Goal: Task Accomplishment & Management: Complete application form

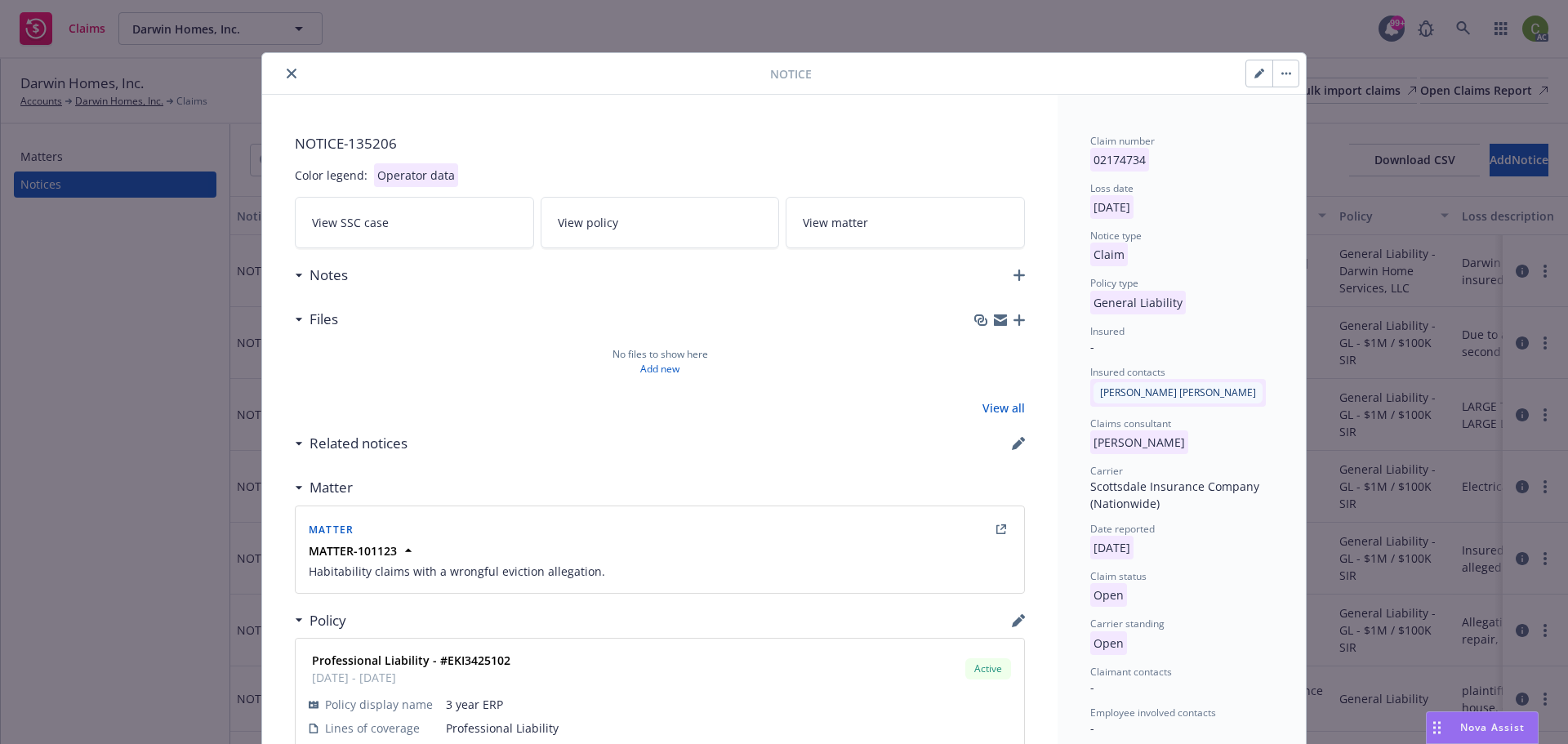
click at [1246, 77] on button "button" at bounding box center [1259, 73] width 26 height 26
select select "GENERAL_LIABILITY"
select select "open"
select select "CLAIM"
select select "OPEN"
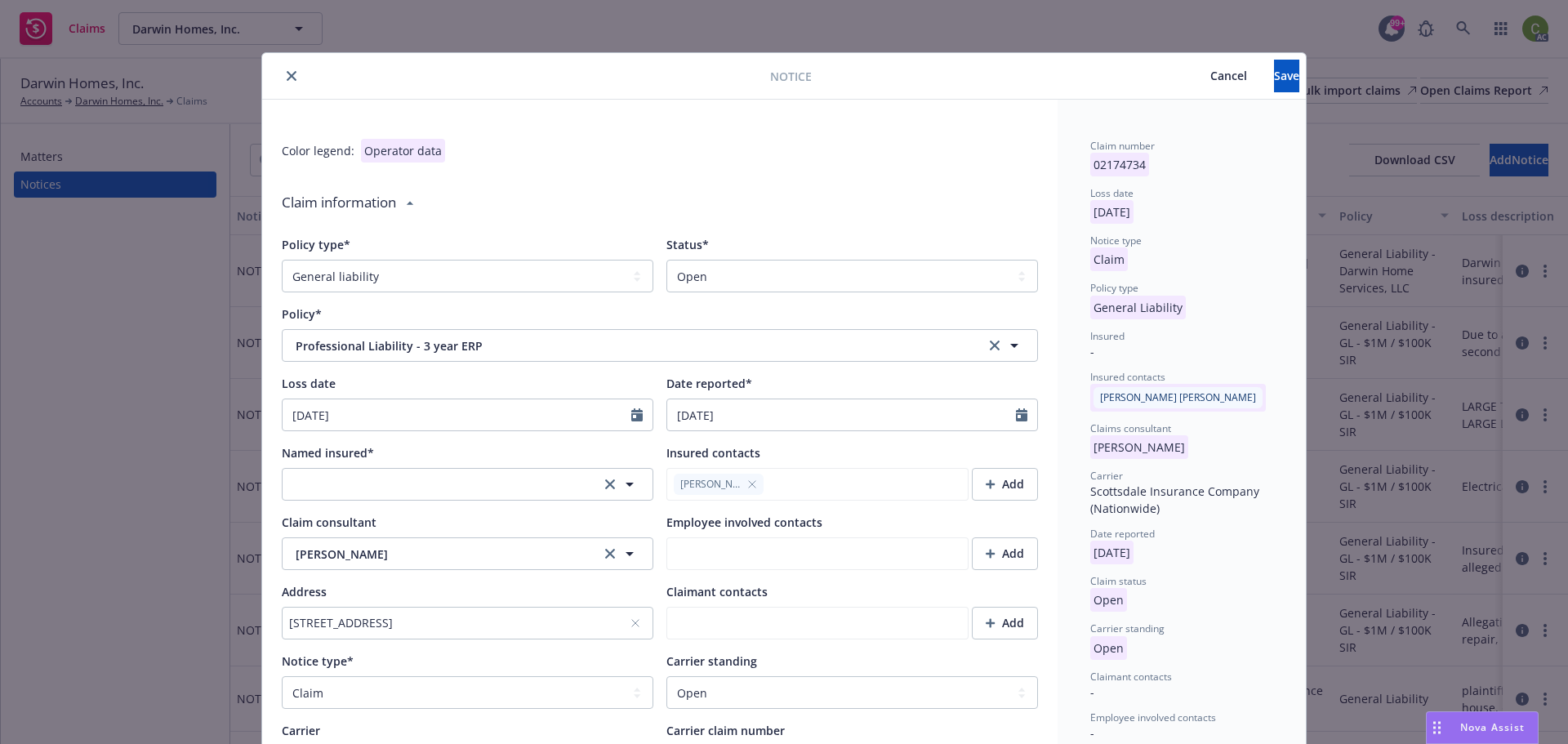
type textarea "x"
click at [731, 264] on select "Select a status Closed Open" at bounding box center [852, 276] width 372 height 33
select select "closed"
click at [666, 260] on select "Select a status Closed Open" at bounding box center [852, 276] width 372 height 33
type textarea "x"
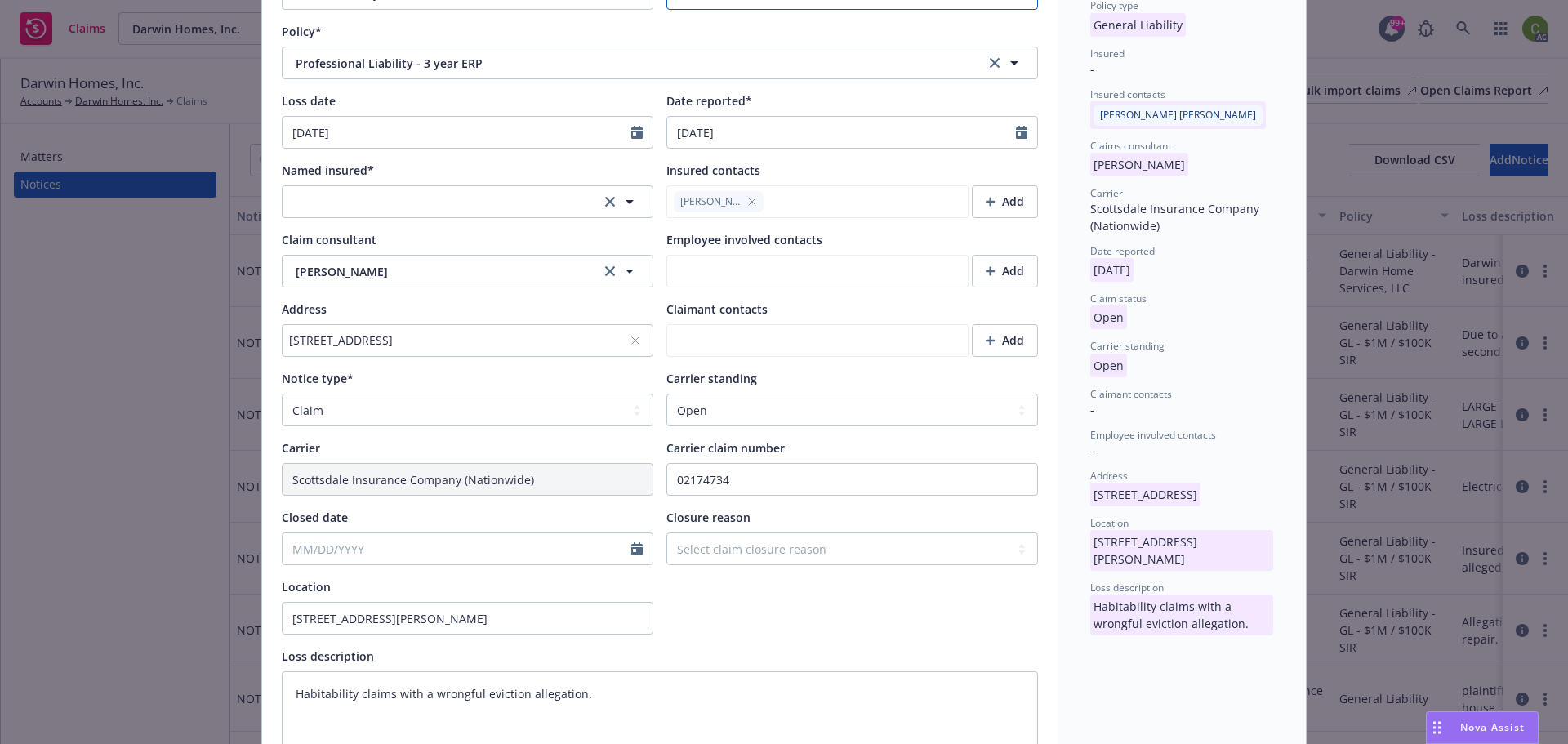
scroll to position [327, 0]
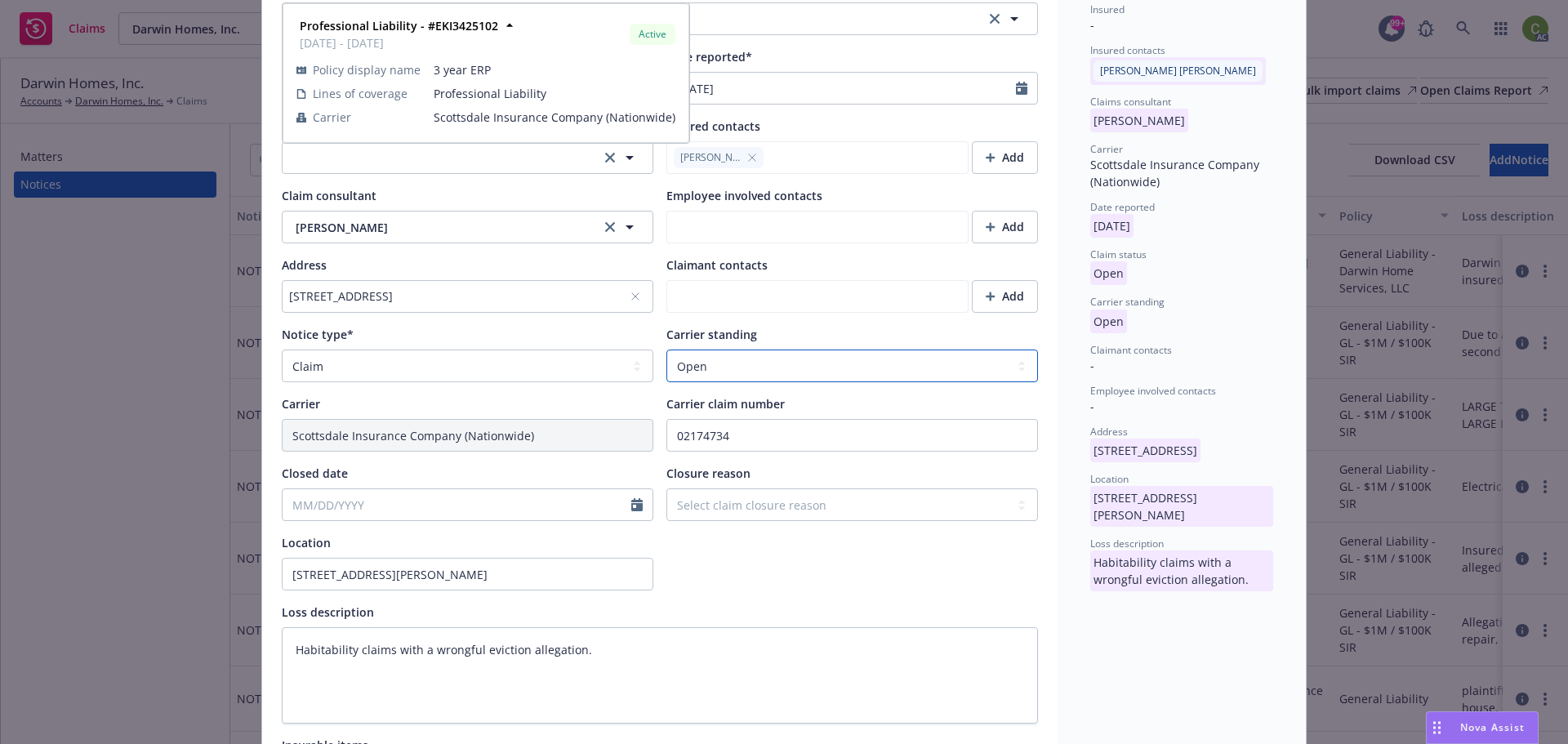
click at [703, 366] on select "Select a carrier standing Closed Not submitted Open Reopened Subrogated Withdra…" at bounding box center [852, 366] width 372 height 33
select select "CLOSED"
click at [666, 350] on select "Select a carrier standing Closed Not submitted Open Reopened Subrogated Withdra…" at bounding box center [852, 366] width 372 height 33
type textarea "x"
click at [683, 510] on select "Select claim closure reason Administrative closure Closed Closed no liability f…" at bounding box center [852, 504] width 372 height 33
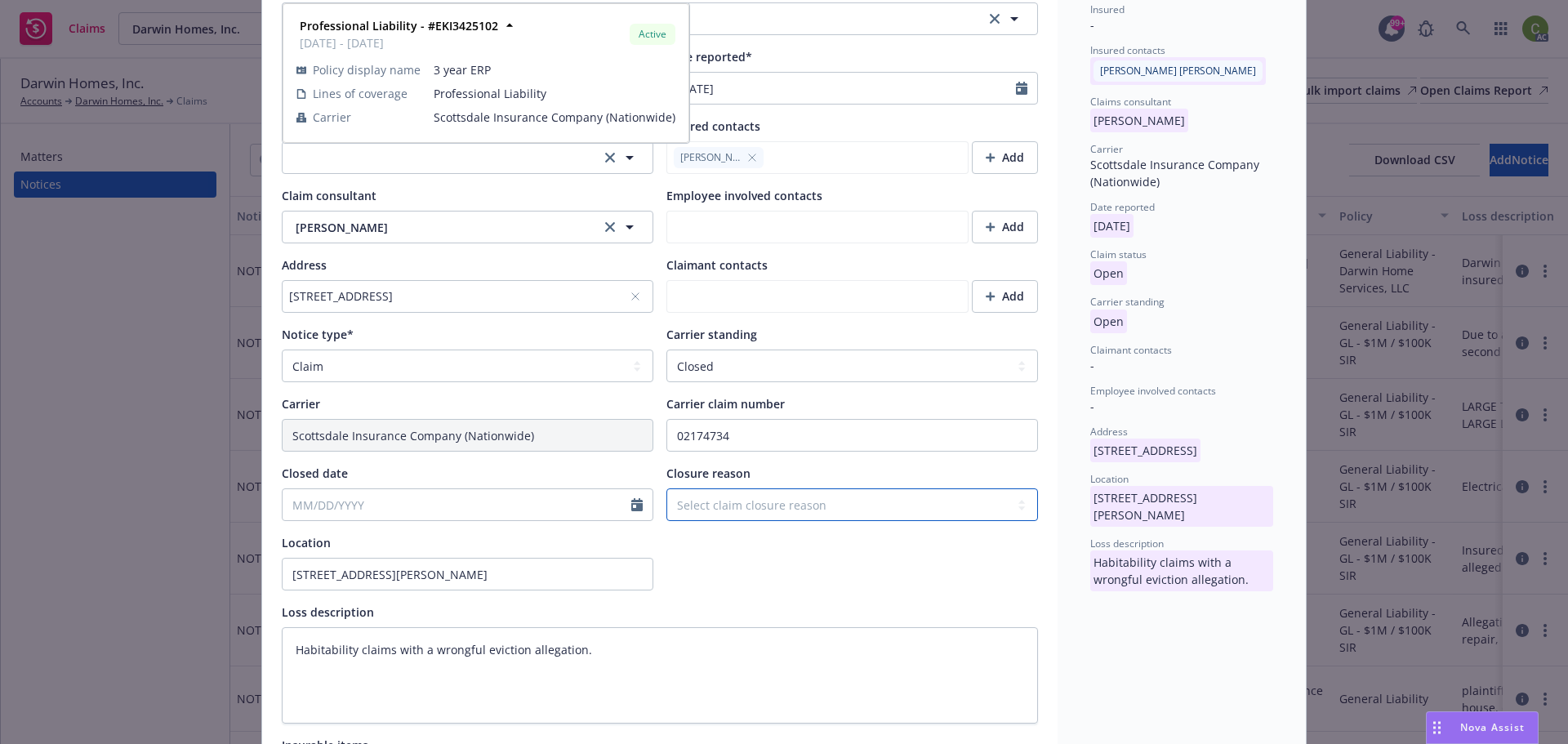
select select "settled"
click at [666, 488] on select "Select claim closure reason Administrative closure Closed Closed no liability f…" at bounding box center [852, 504] width 372 height 33
type textarea "x"
click at [579, 505] on input "Closed date" at bounding box center [457, 504] width 349 height 31
select select "8"
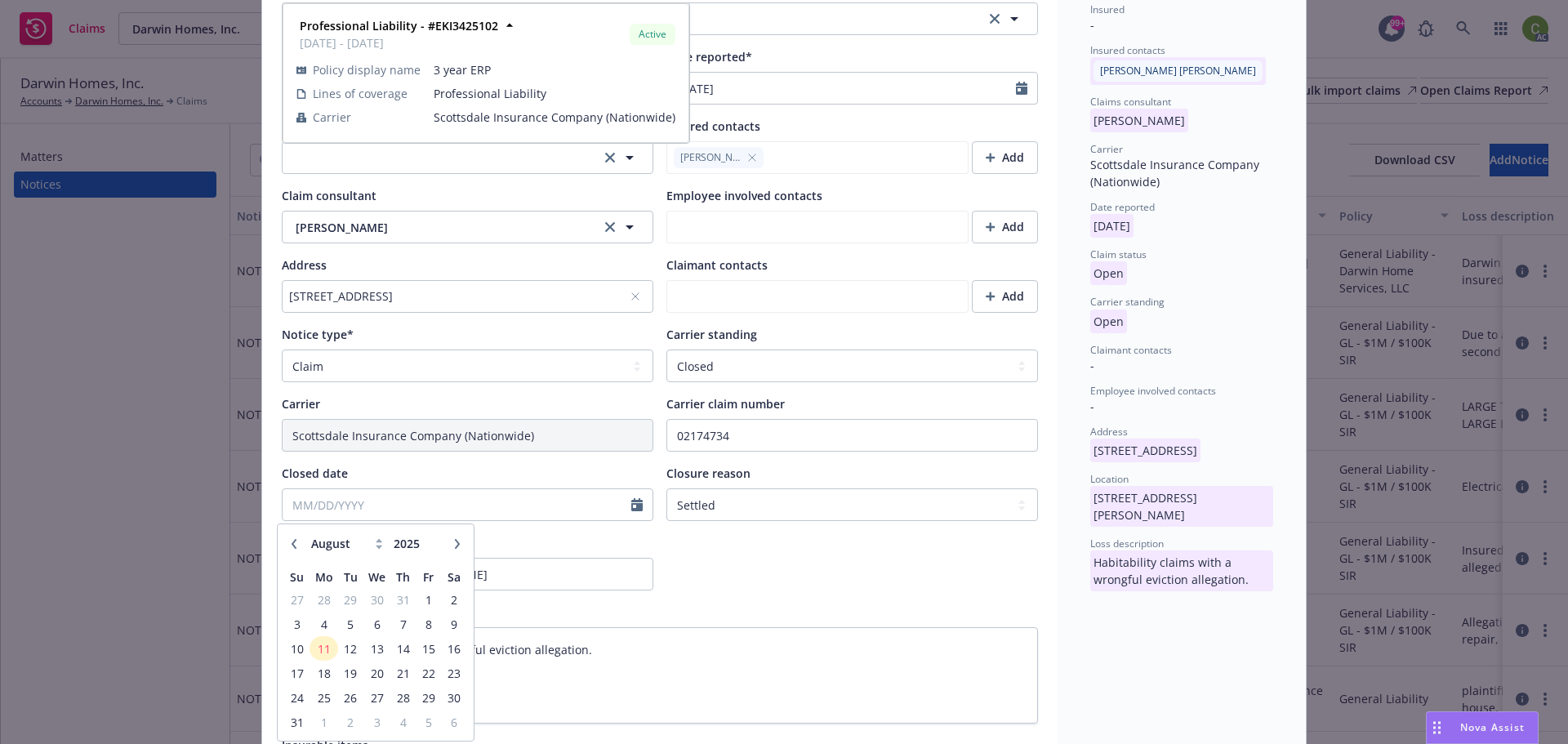
click at [297, 548] on icon "button" at bounding box center [294, 544] width 10 height 10
type textarea "x"
select select "7"
click at [376, 666] on span "23" at bounding box center [377, 673] width 24 height 20
type textarea "x"
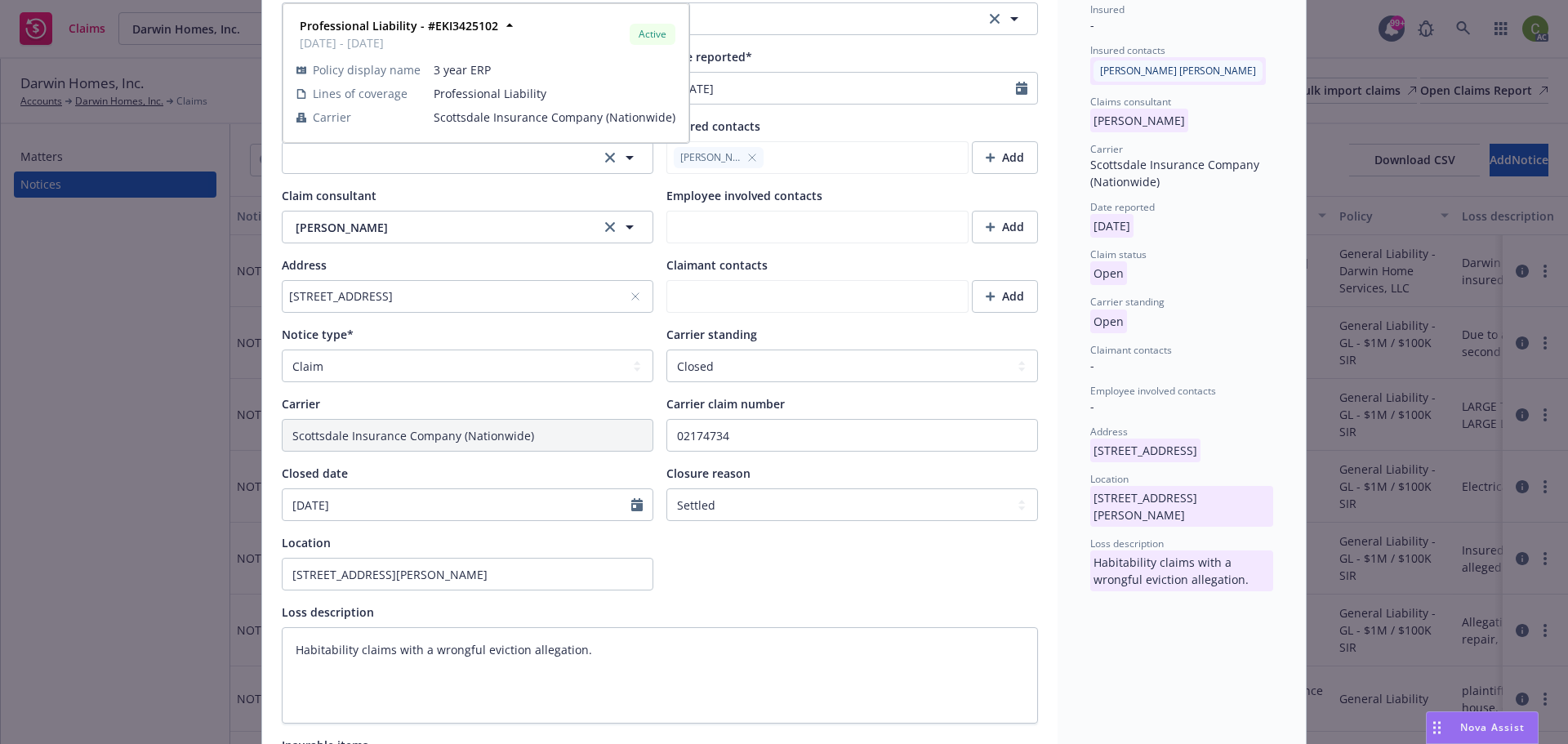
type input "[DATE]"
click at [795, 575] on div at bounding box center [852, 562] width 372 height 56
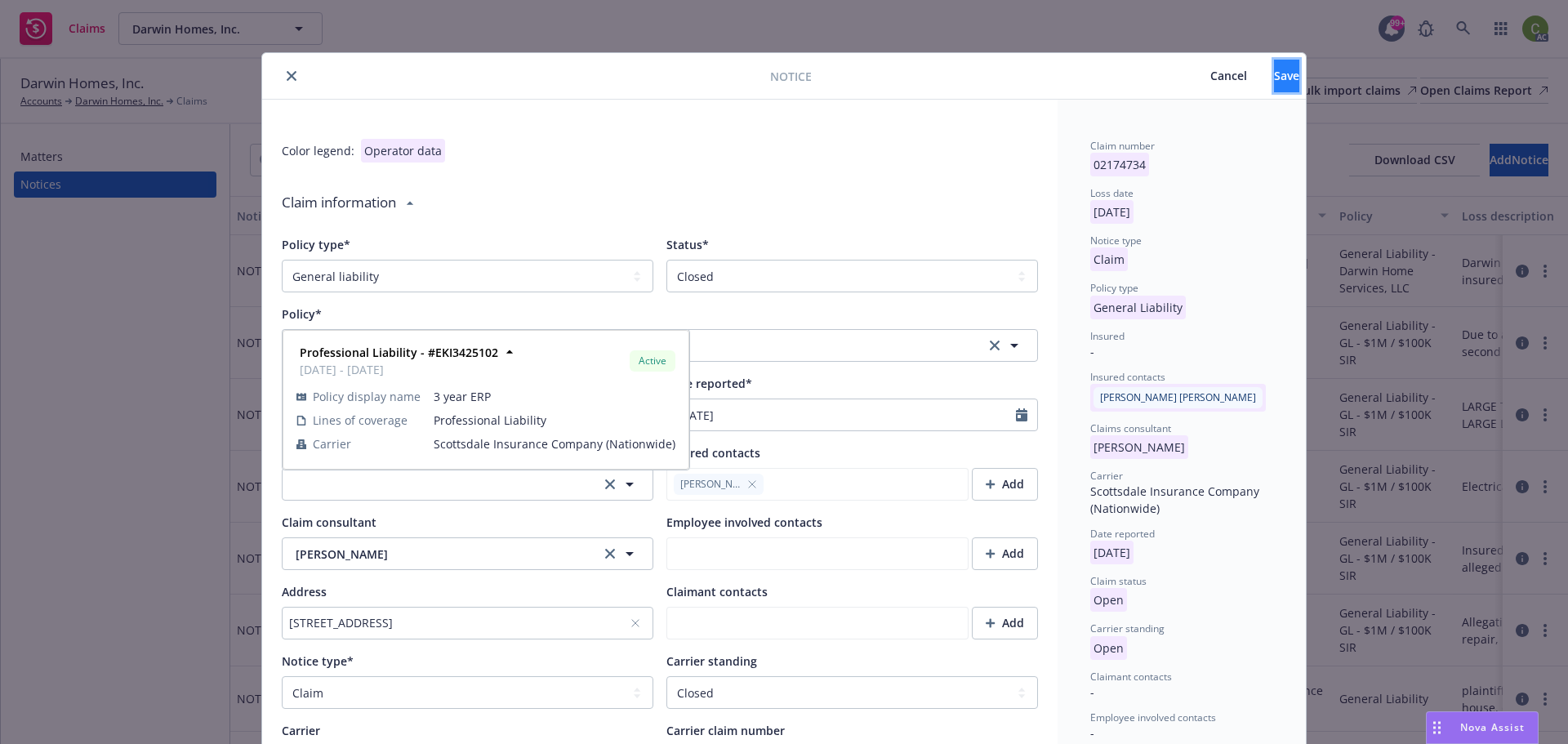
click at [1274, 90] on button "Save" at bounding box center [1286, 76] width 25 height 33
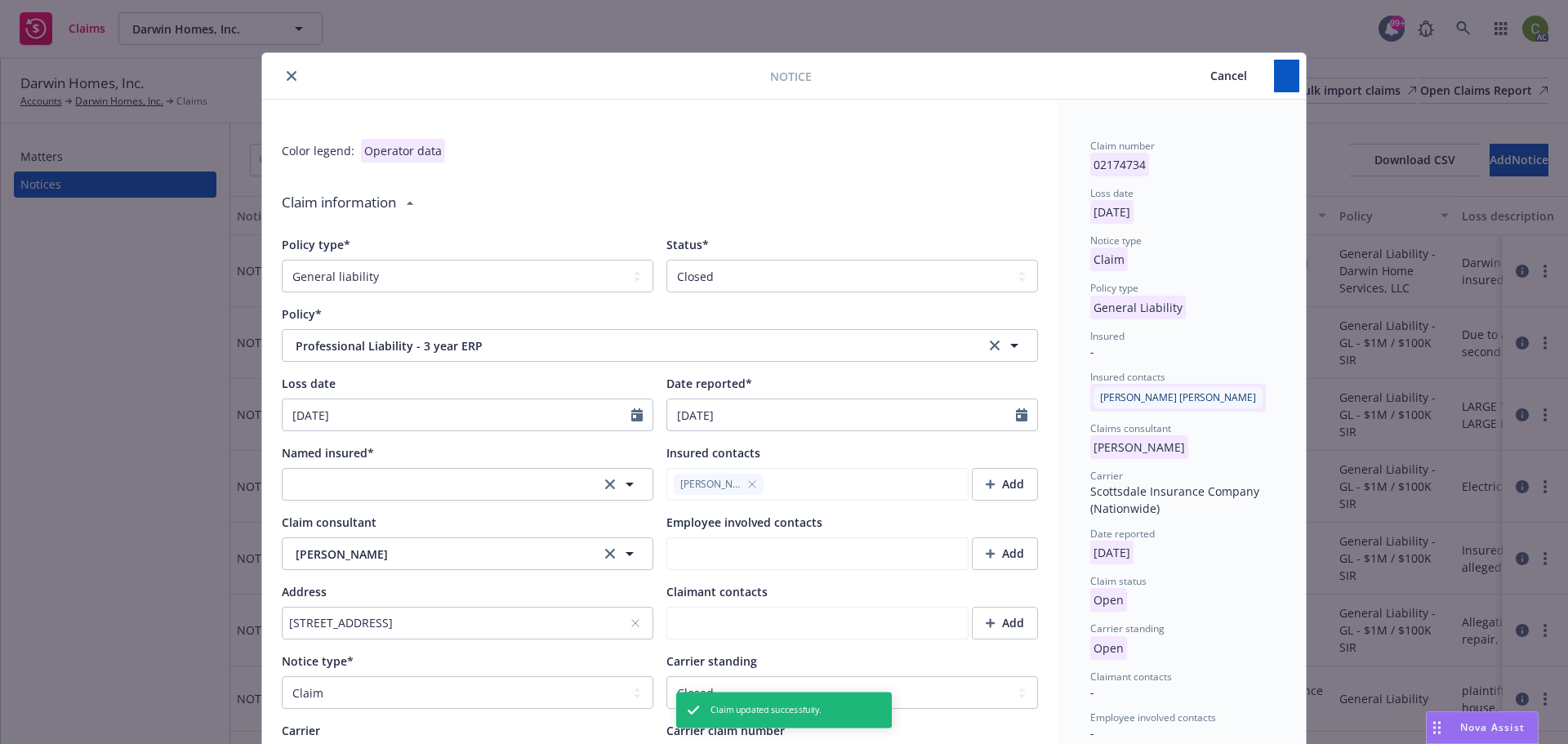
type textarea "x"
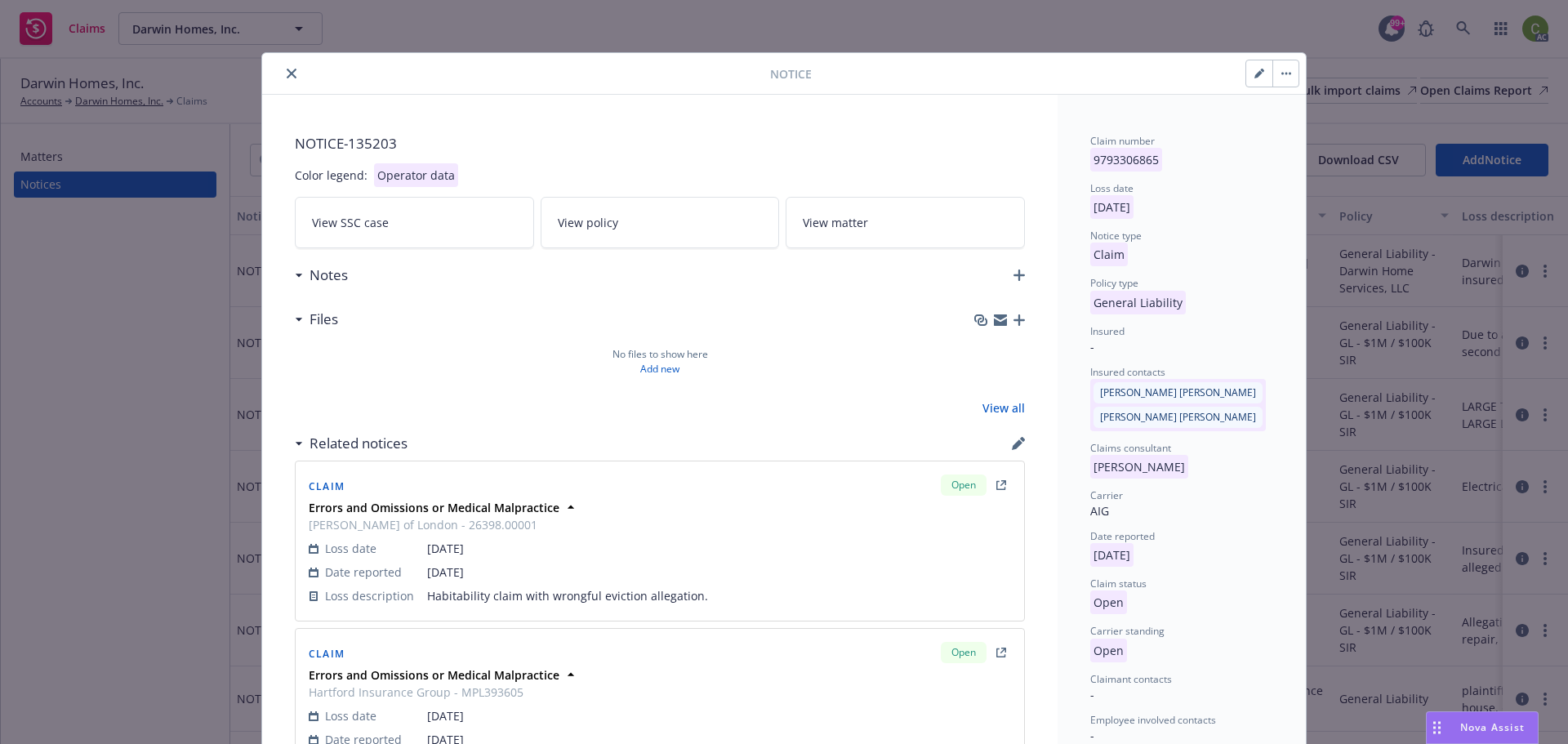
click at [1254, 74] on icon "button" at bounding box center [1258, 74] width 8 height 8
select select "GENERAL_LIABILITY"
select select "open"
select select "CLAIM"
select select "OPEN"
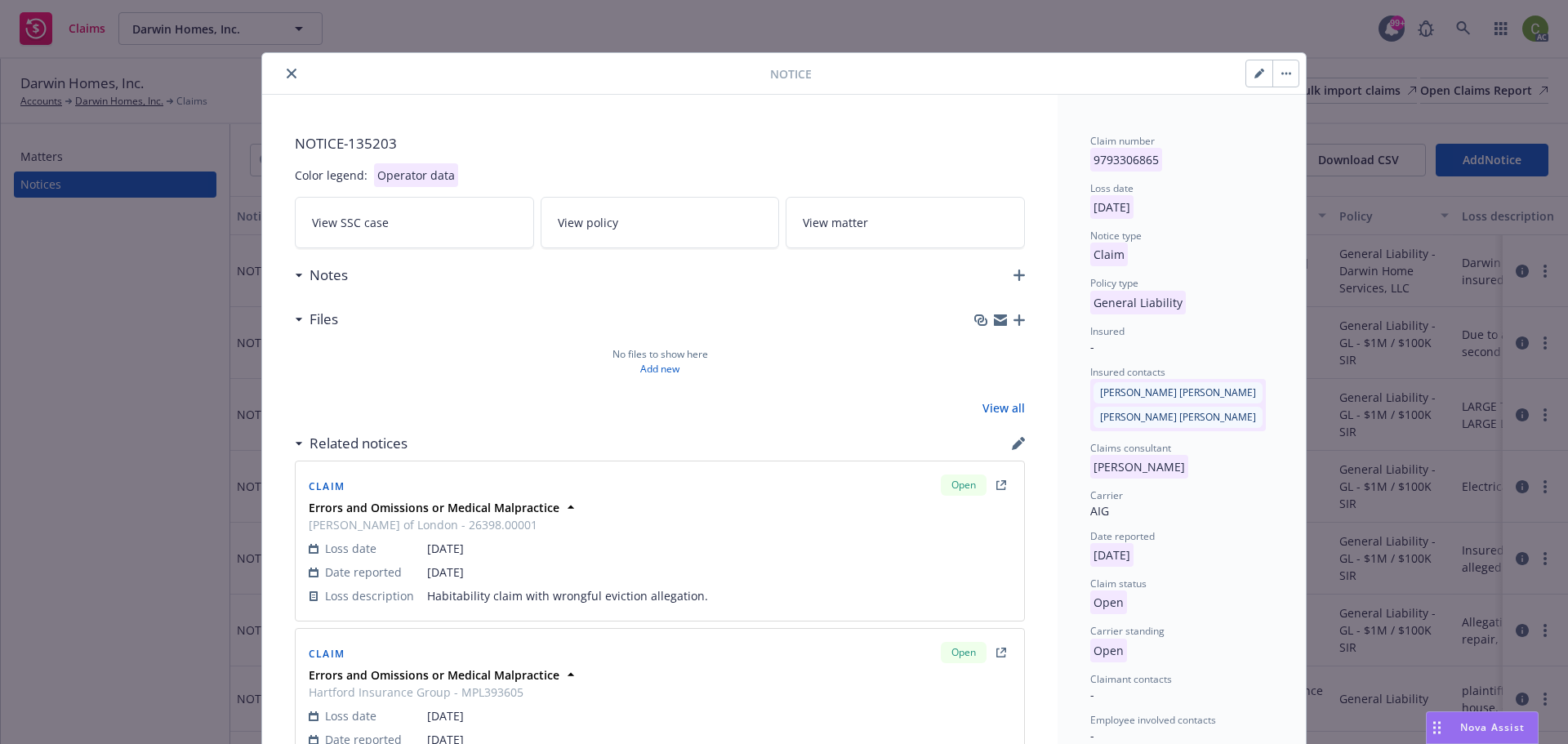
select select "MISC"
select select "OTHER_MISCELLANEOUS_NOC"
select select "GA"
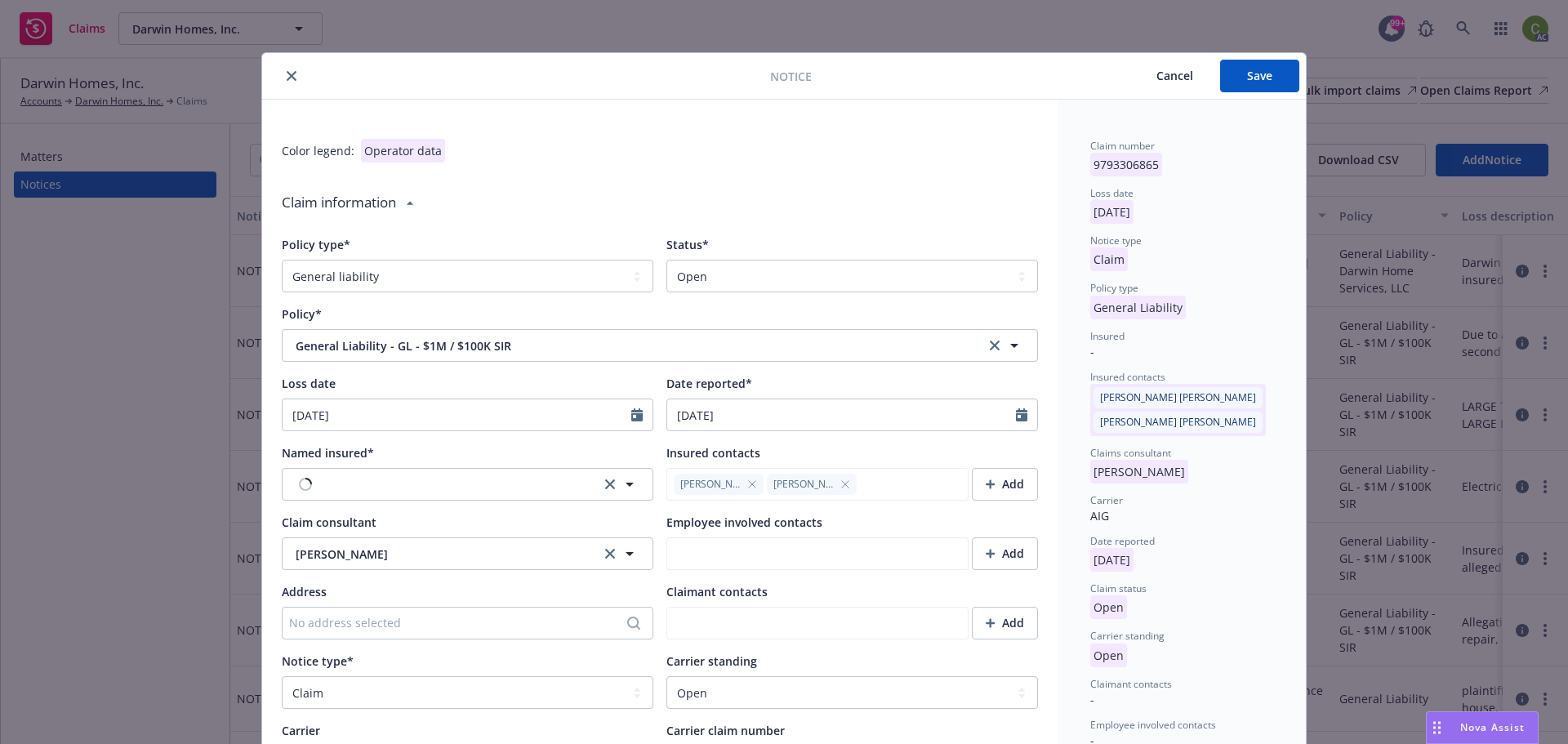
type textarea "x"
click at [697, 273] on select "Select a status Closed Open" at bounding box center [852, 276] width 372 height 33
select select "closed"
click at [666, 260] on select "Select a status Closed Open" at bounding box center [852, 276] width 372 height 33
type textarea "x"
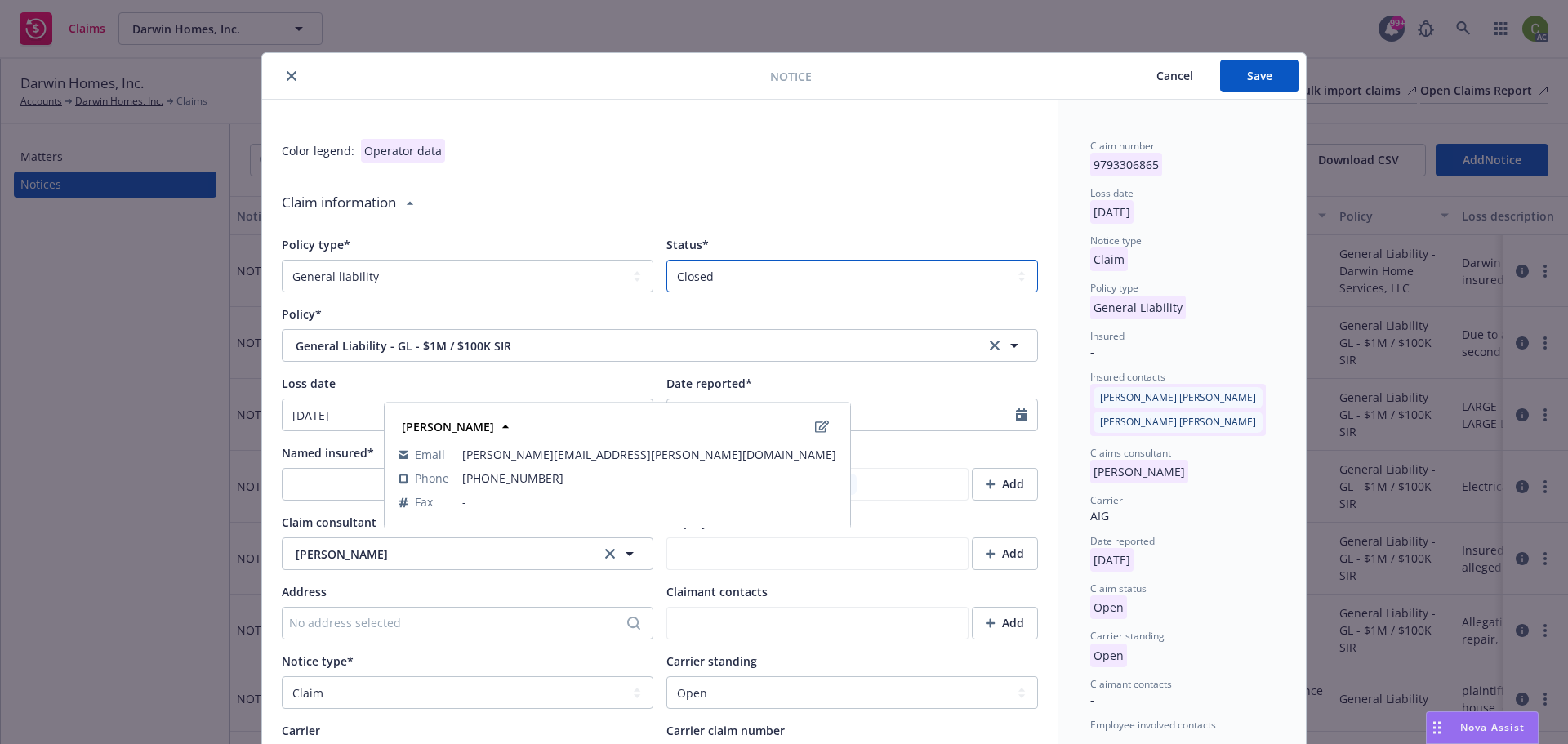
scroll to position [163, 0]
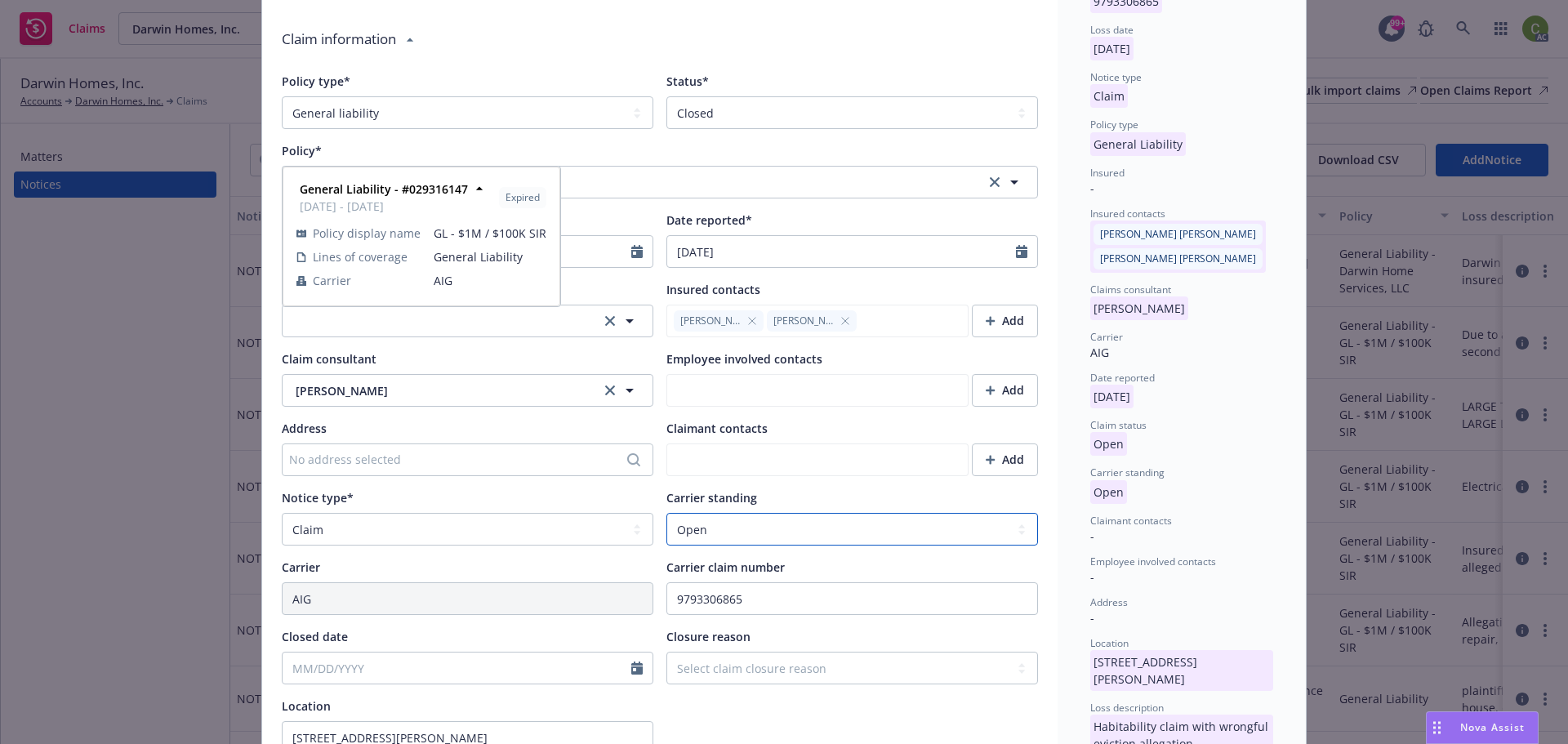
click at [701, 527] on select "Select a carrier standing Closed Not submitted Open Reopened Subrogated Withdra…" at bounding box center [852, 529] width 372 height 33
select select "CLOSED"
click at [666, 513] on select "Select a carrier standing Closed Not submitted Open Reopened Subrogated Withdra…" at bounding box center [852, 529] width 372 height 33
type textarea "x"
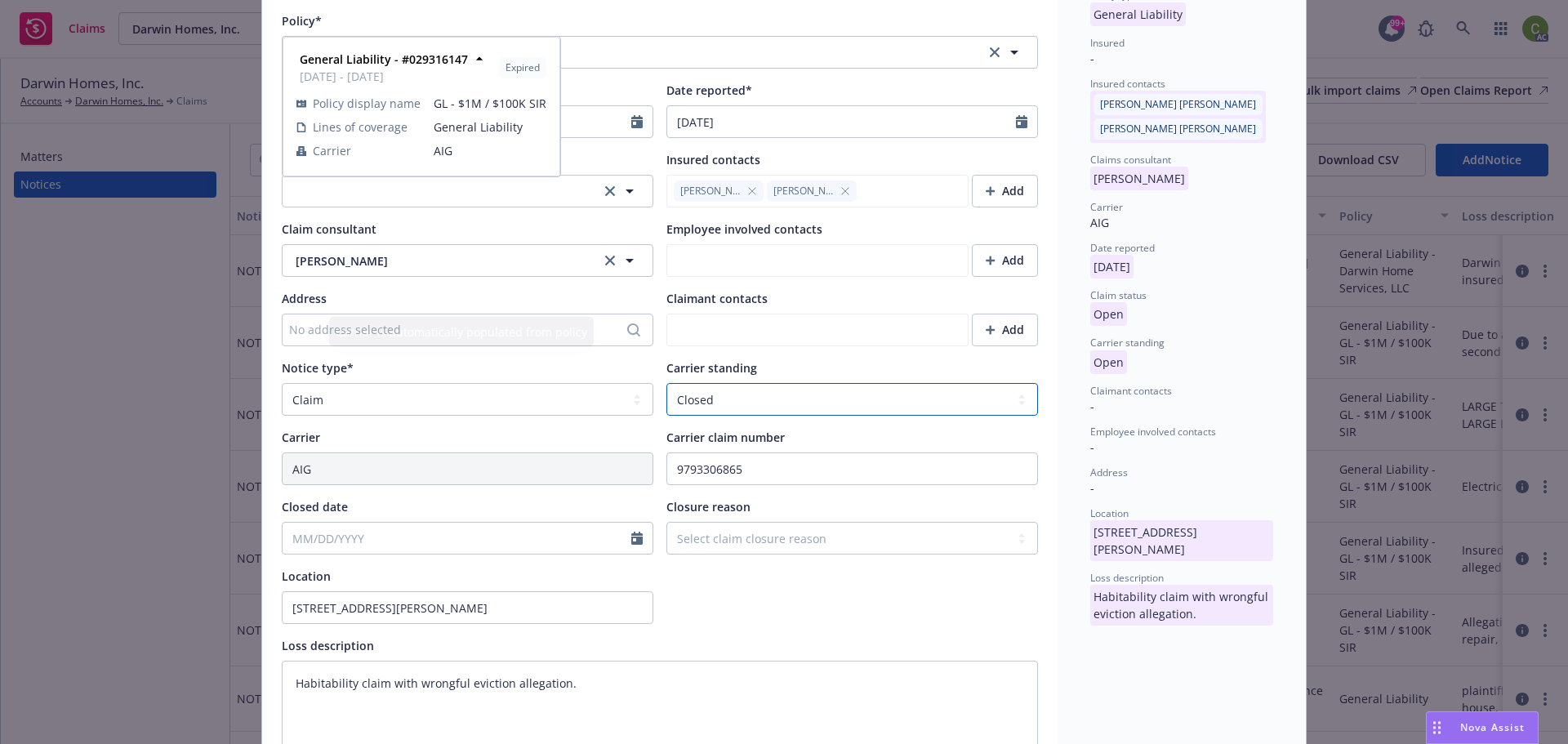
scroll to position [408, 0]
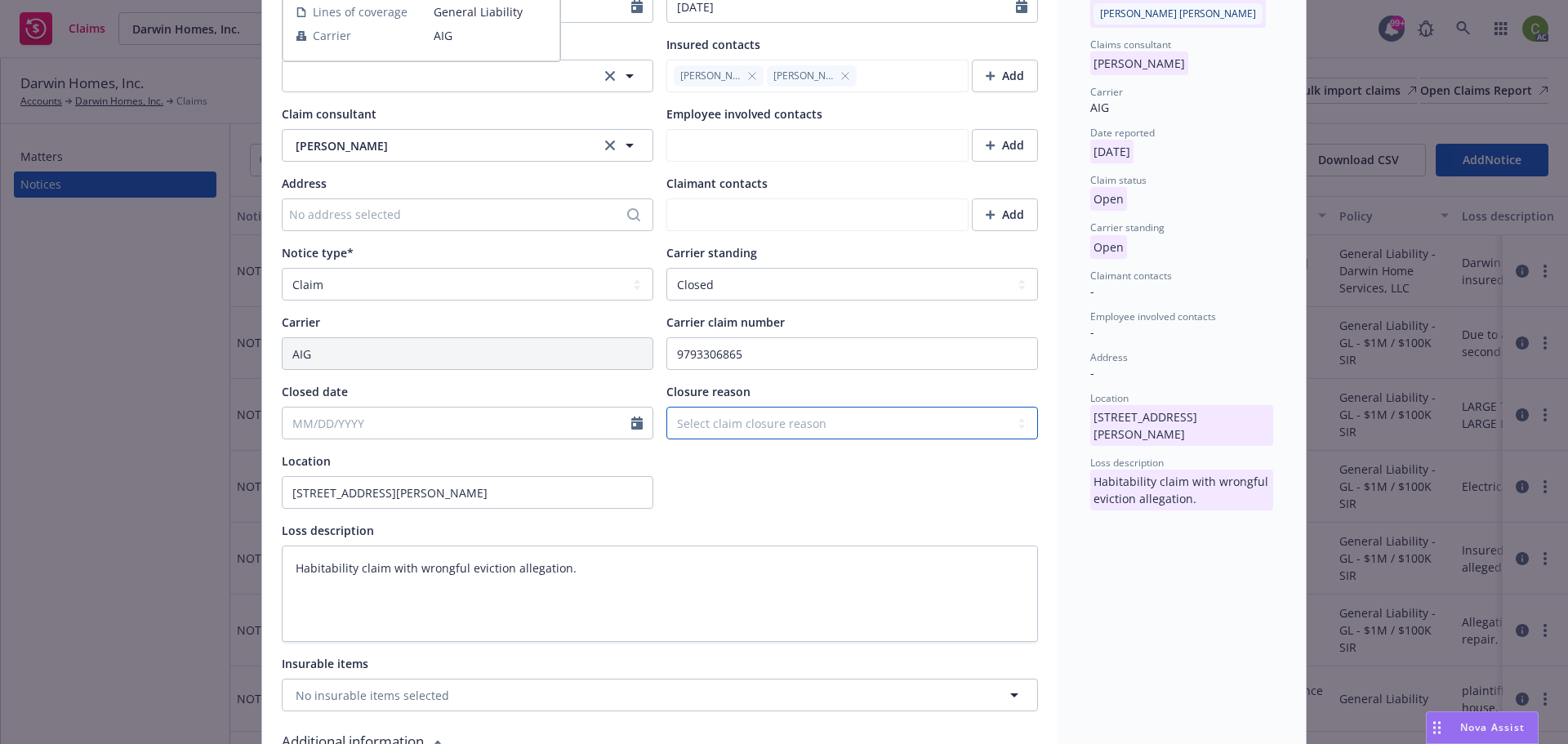
drag, startPoint x: 706, startPoint y: 425, endPoint x: 741, endPoint y: 423, distance: 34.3
click at [706, 423] on select "Select claim closure reason Administrative closure Closed Closed no liability f…" at bounding box center [852, 423] width 372 height 33
select select "settled"
click at [666, 407] on select "Select claim closure reason Administrative closure Closed Closed no liability f…" at bounding box center [852, 423] width 372 height 33
type textarea "x"
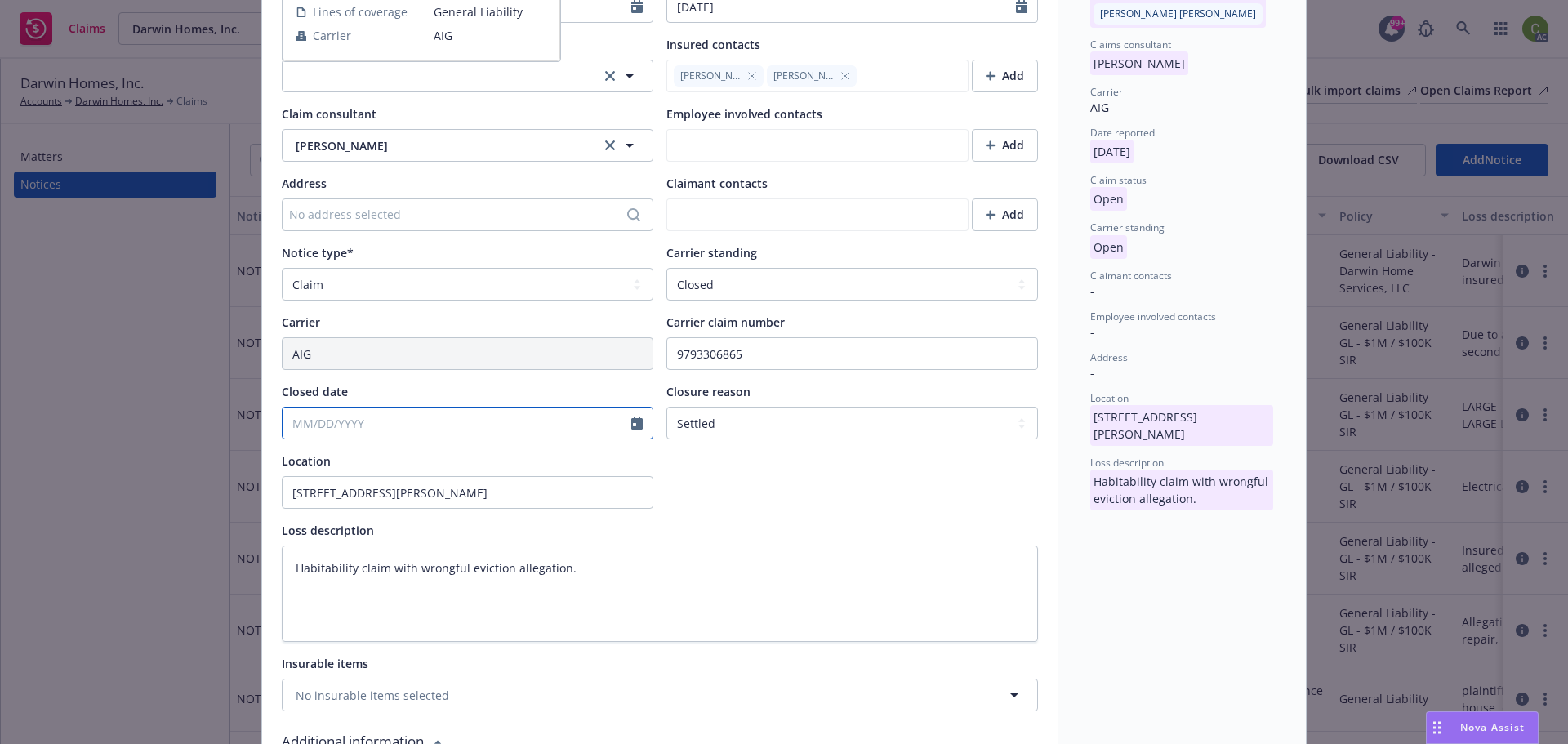
click at [403, 426] on input "Closed date" at bounding box center [457, 422] width 349 height 31
select select "8"
click at [298, 457] on icon "button" at bounding box center [294, 462] width 10 height 10
type textarea "x"
select select "7"
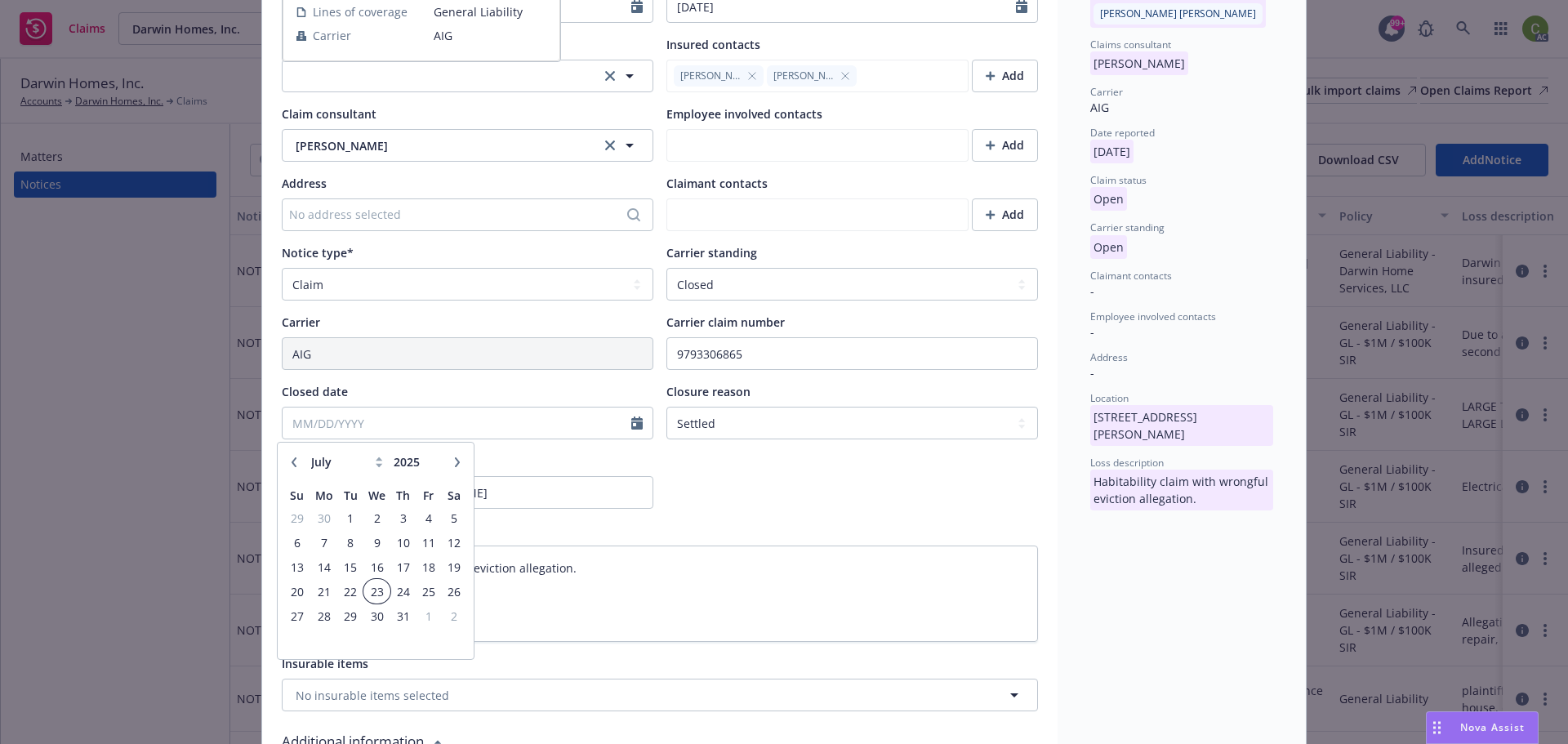
drag, startPoint x: 373, startPoint y: 594, endPoint x: 649, endPoint y: 519, distance: 286.1
click at [374, 592] on span "23" at bounding box center [377, 591] width 24 height 20
type textarea "x"
type input "[DATE]"
click at [768, 483] on div at bounding box center [852, 480] width 372 height 56
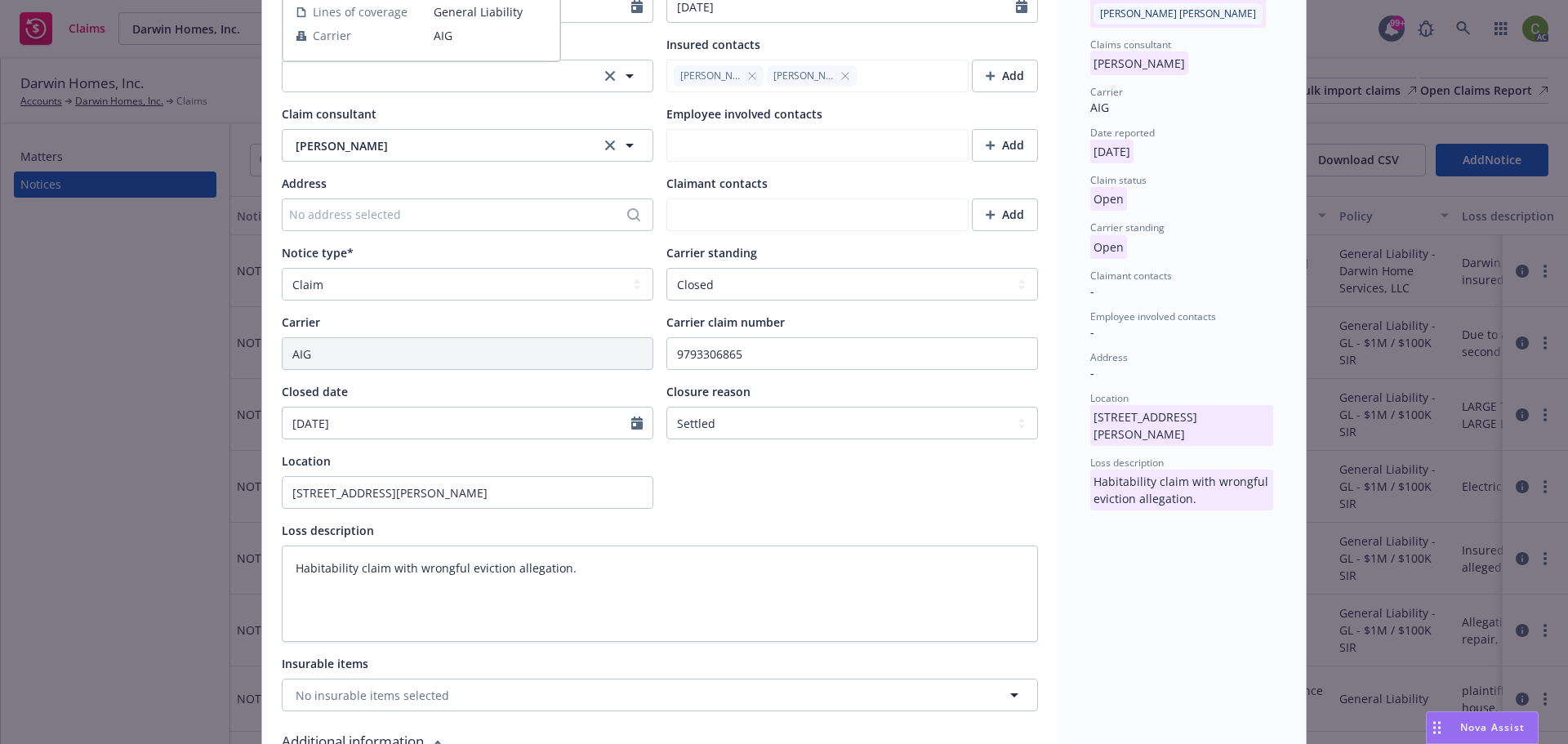
scroll to position [0, 0]
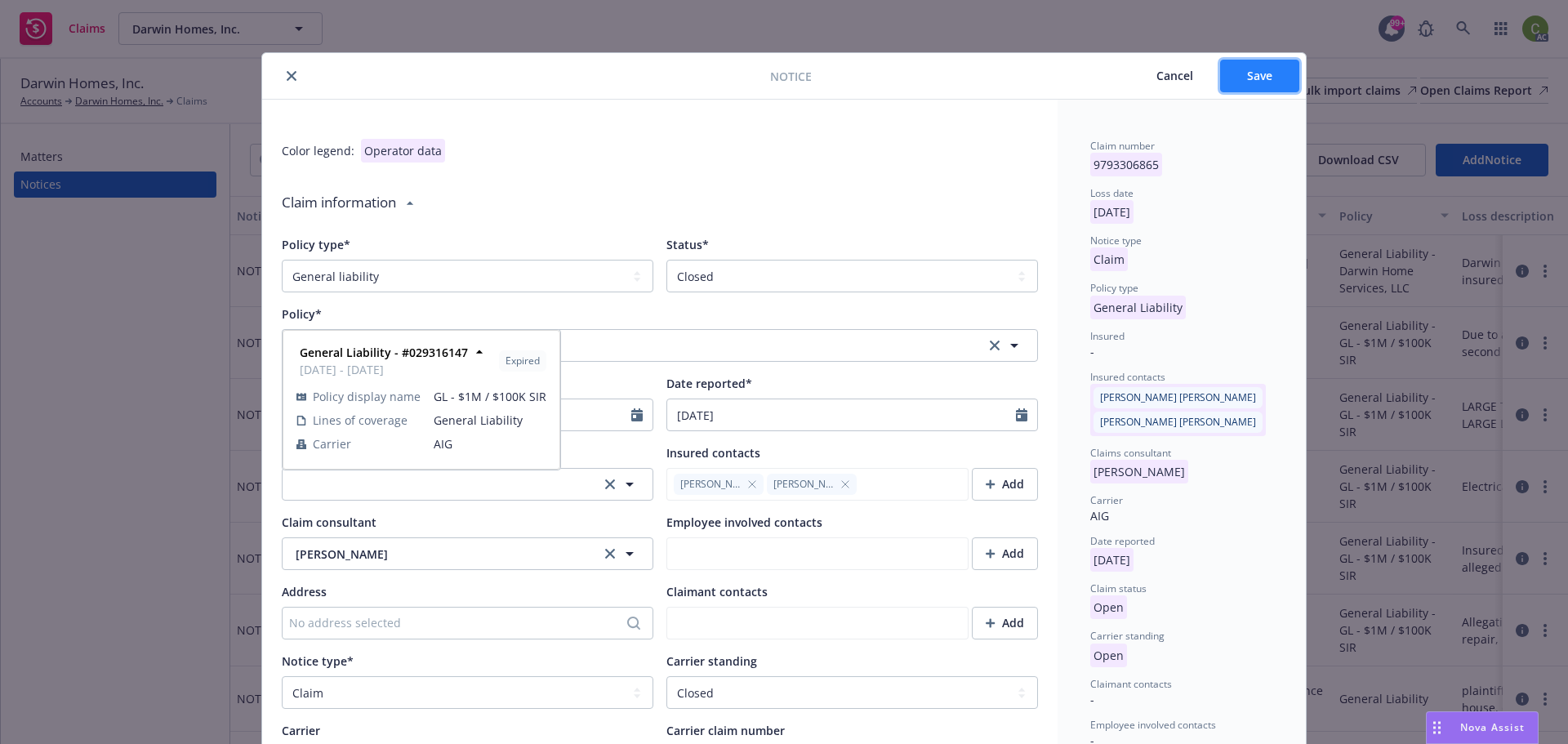
click at [1245, 83] on button "Save" at bounding box center [1259, 76] width 79 height 33
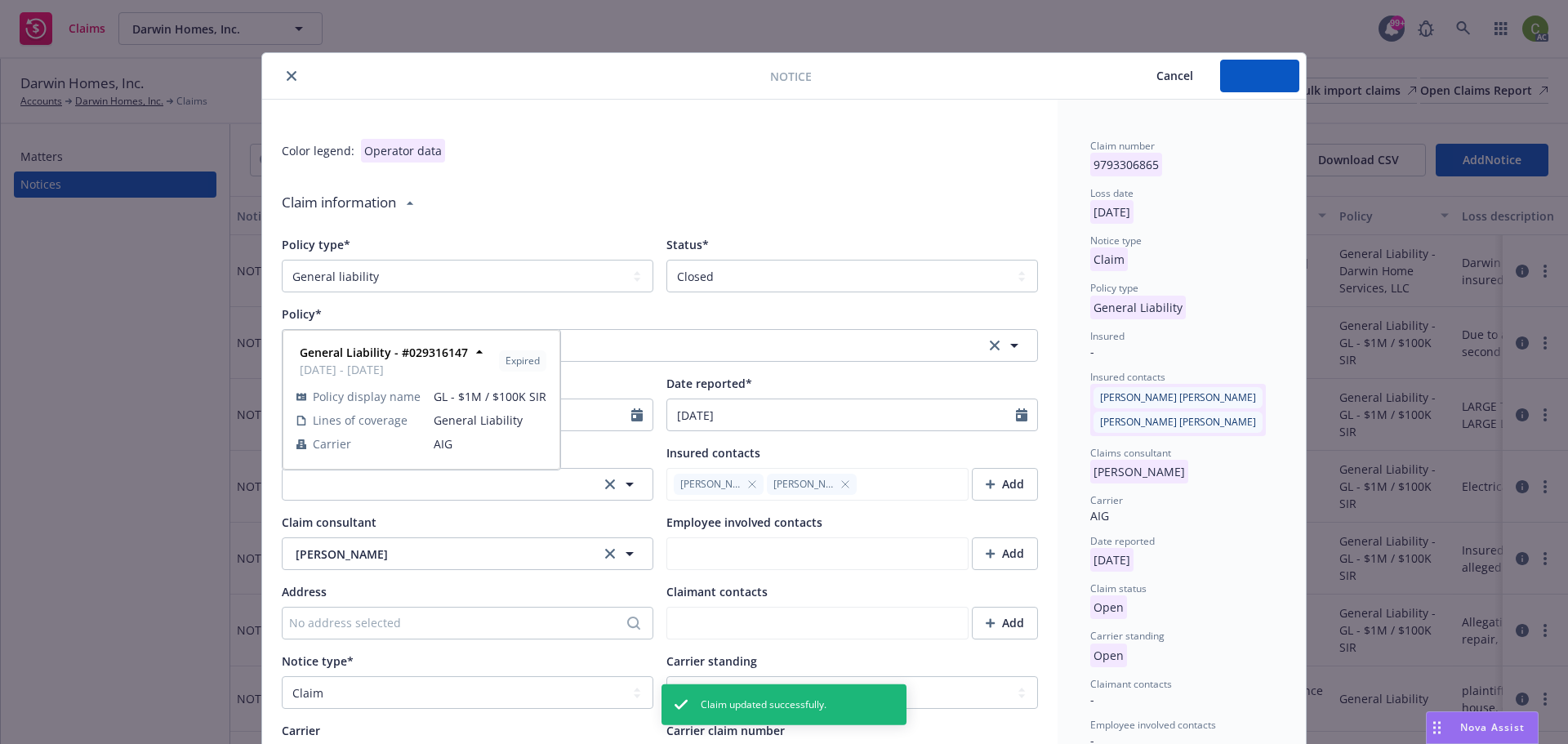
type textarea "x"
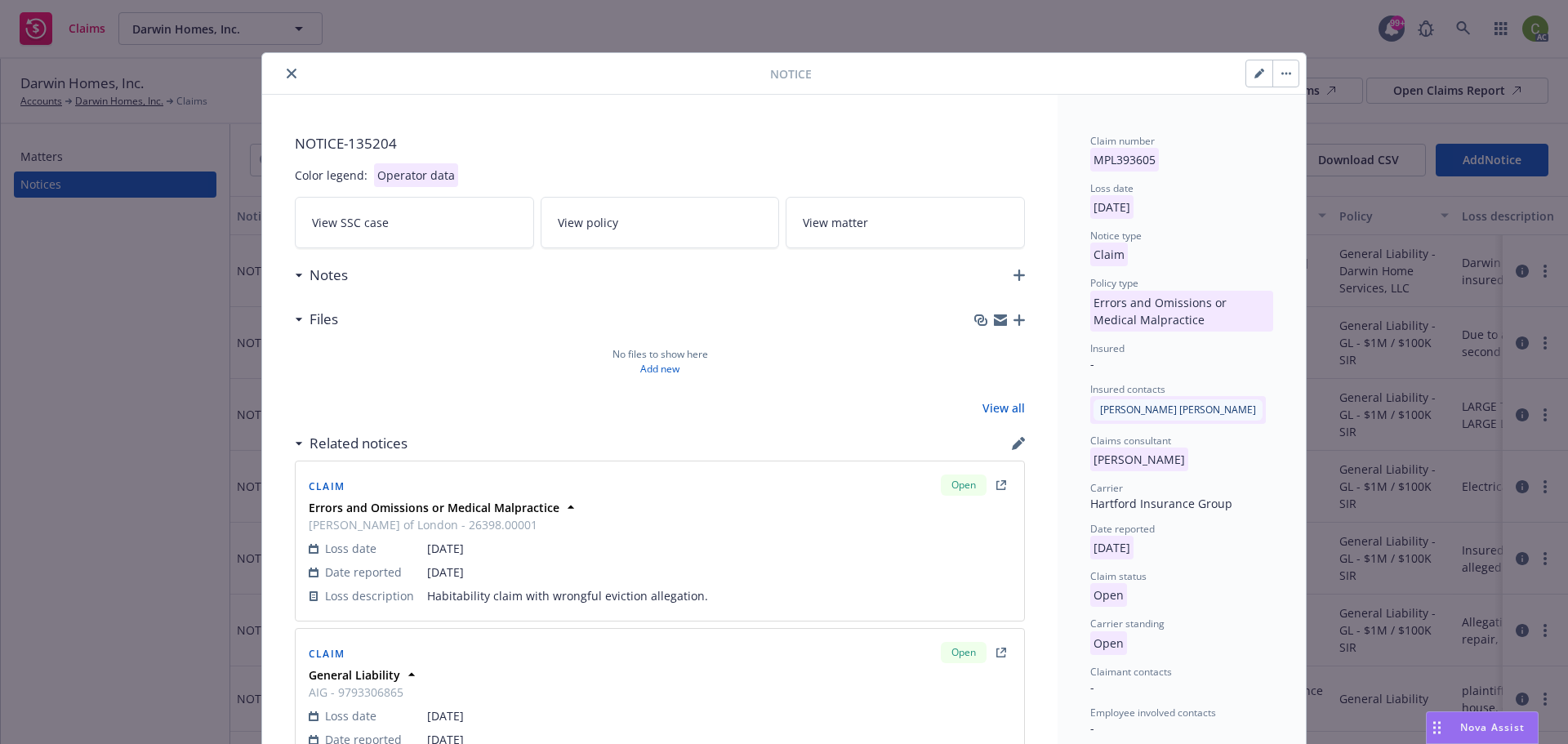
click at [1254, 70] on icon "button" at bounding box center [1259, 74] width 10 height 10
select select "ERROR_AND_OMISSIONS_OR_MEDICAL_MALPRACTICE"
select select "open"
select select "CLAIM"
select select "OPEN"
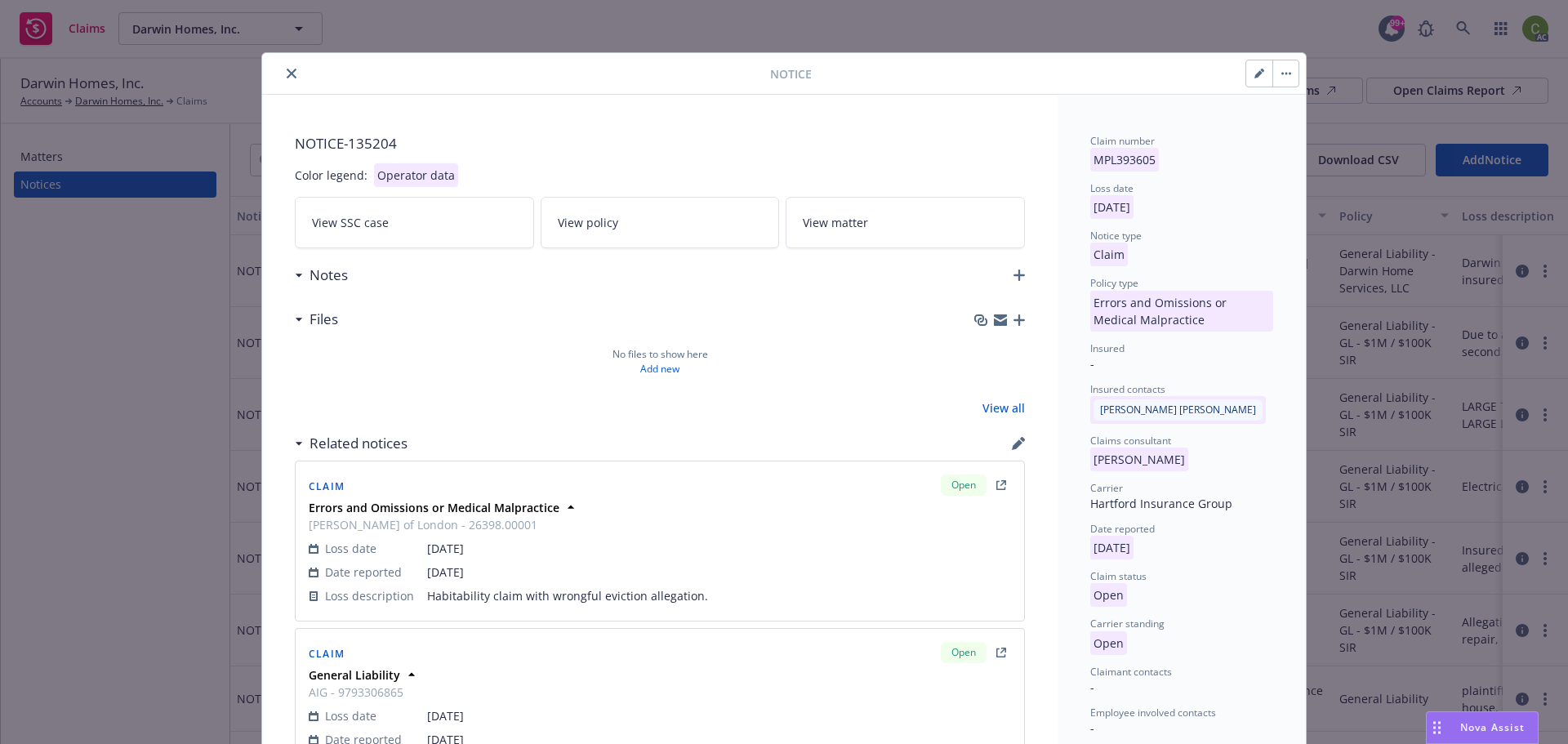
select select "MISC"
select select "OTHER_MISCELLANEOUS_NOC"
select select "GA"
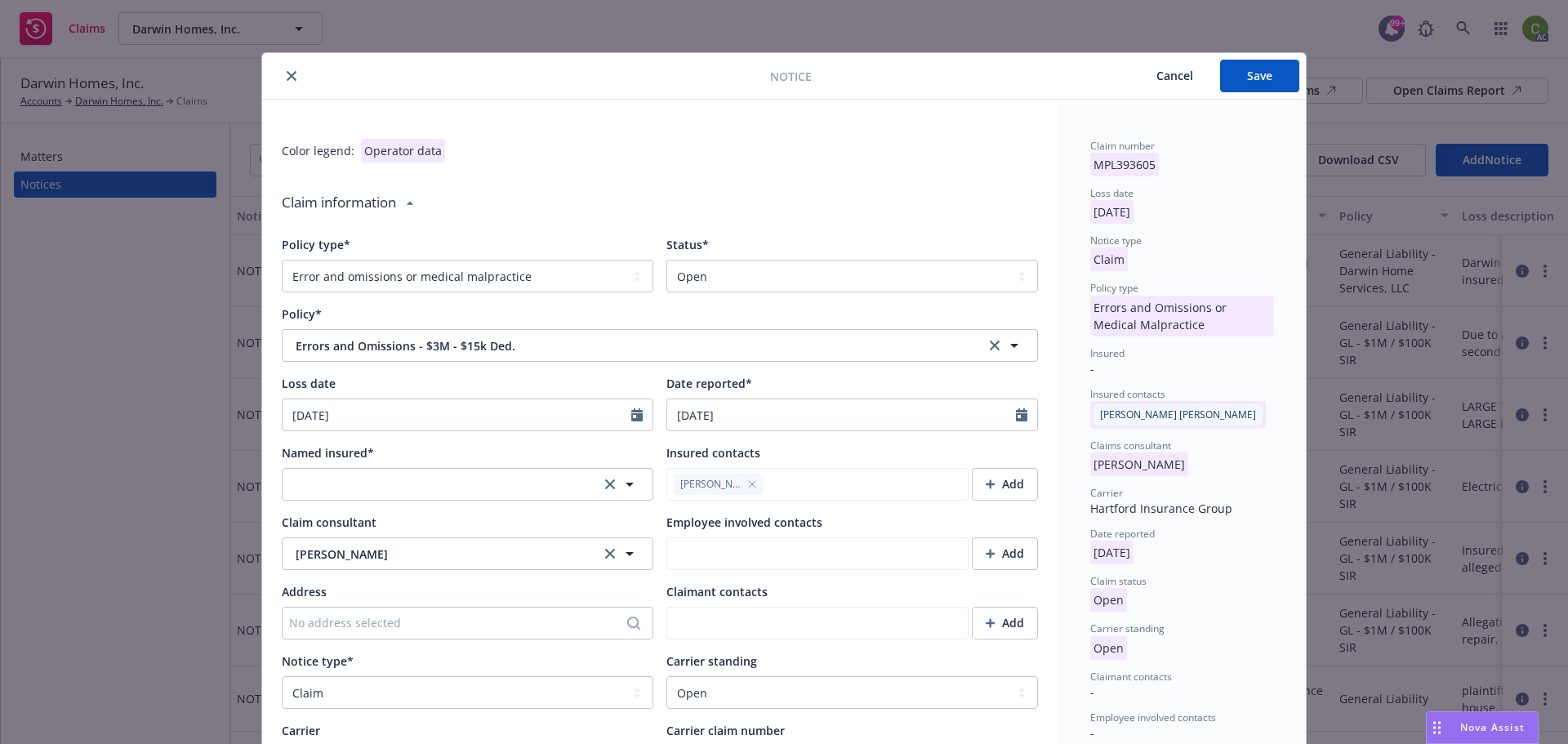
type textarea "x"
drag, startPoint x: 718, startPoint y: 273, endPoint x: 716, endPoint y: 289, distance: 16.4
click at [719, 273] on select "Select a status Closed Open" at bounding box center [852, 276] width 372 height 33
select select "closed"
click at [666, 260] on select "Select a status Closed Open" at bounding box center [852, 276] width 372 height 33
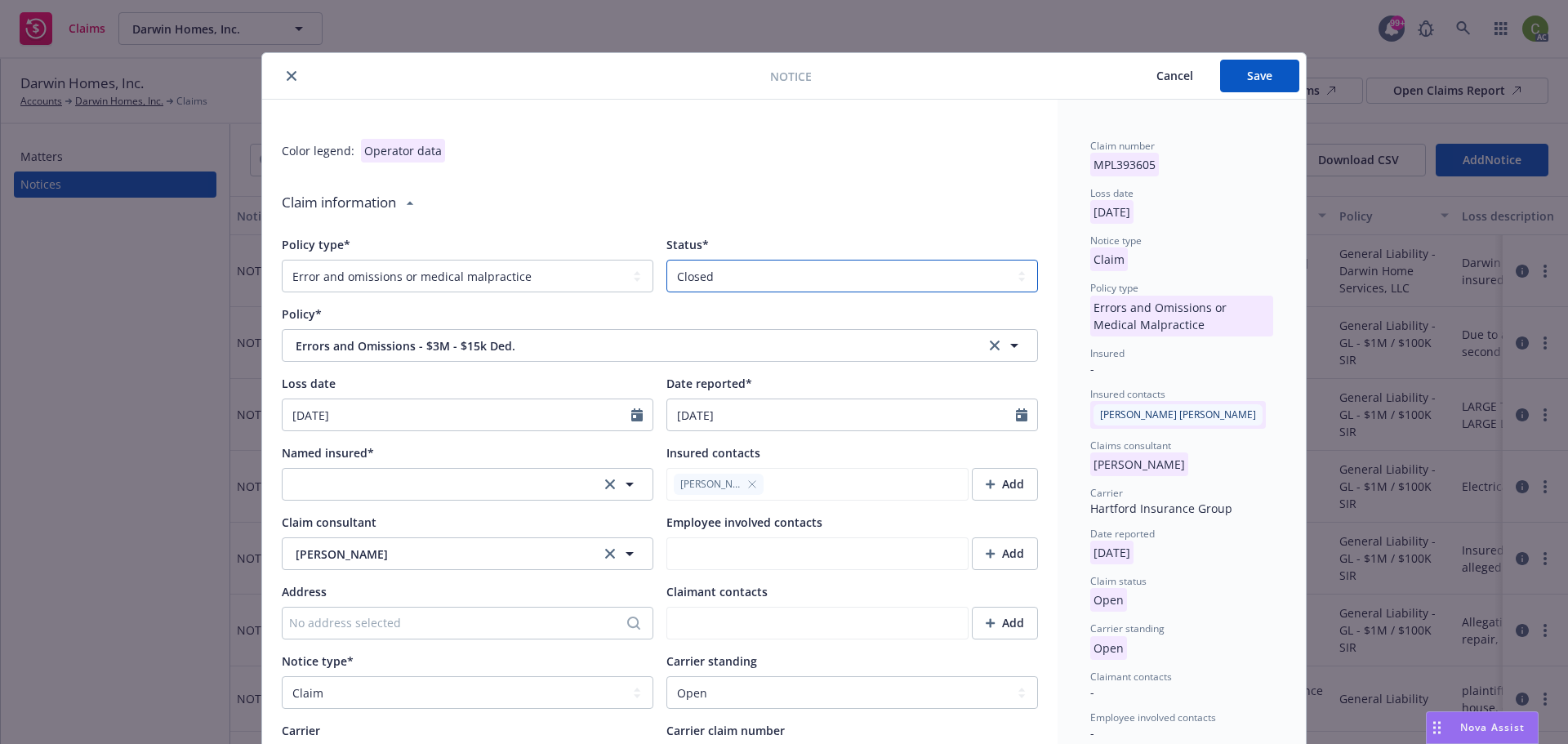
type textarea "x"
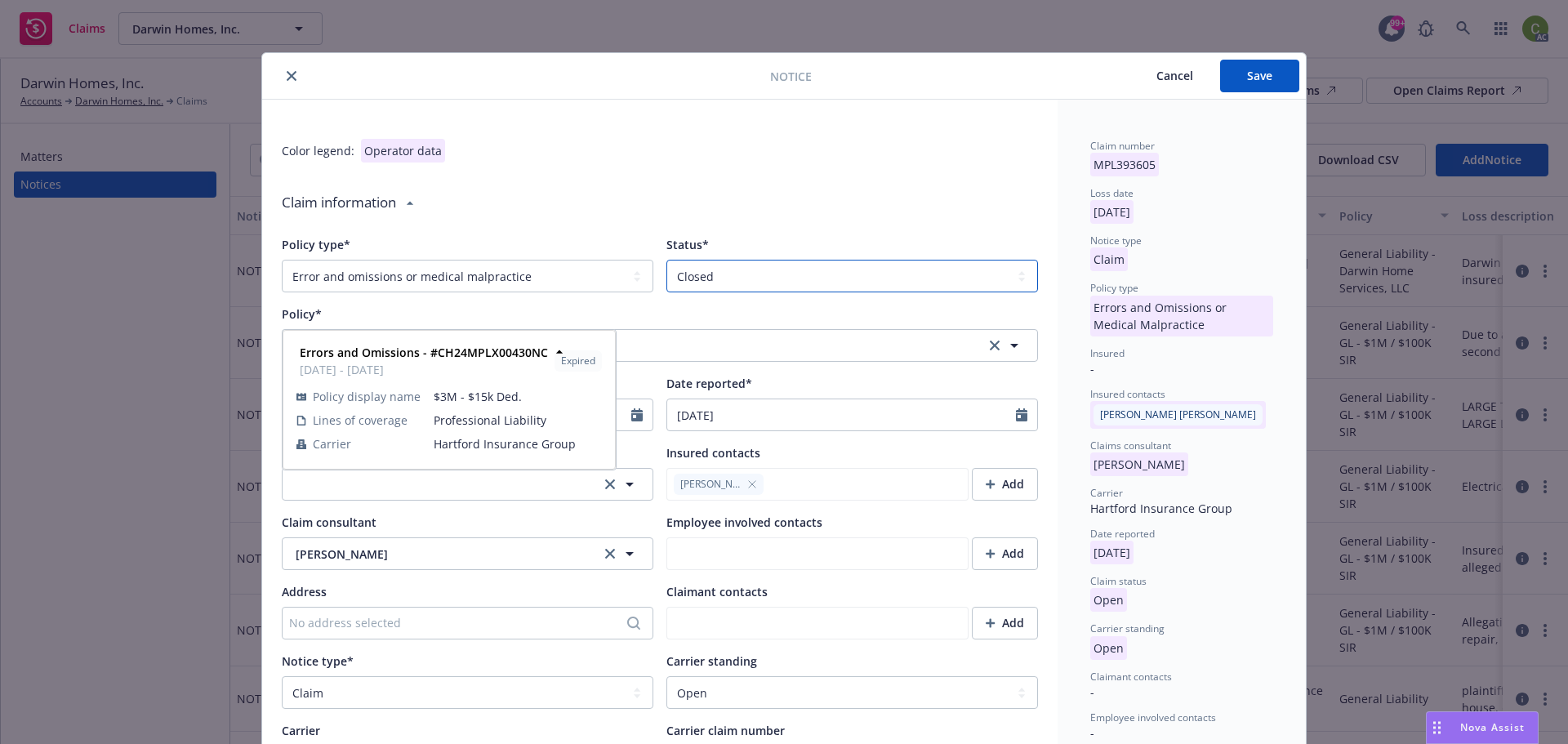
scroll to position [163, 0]
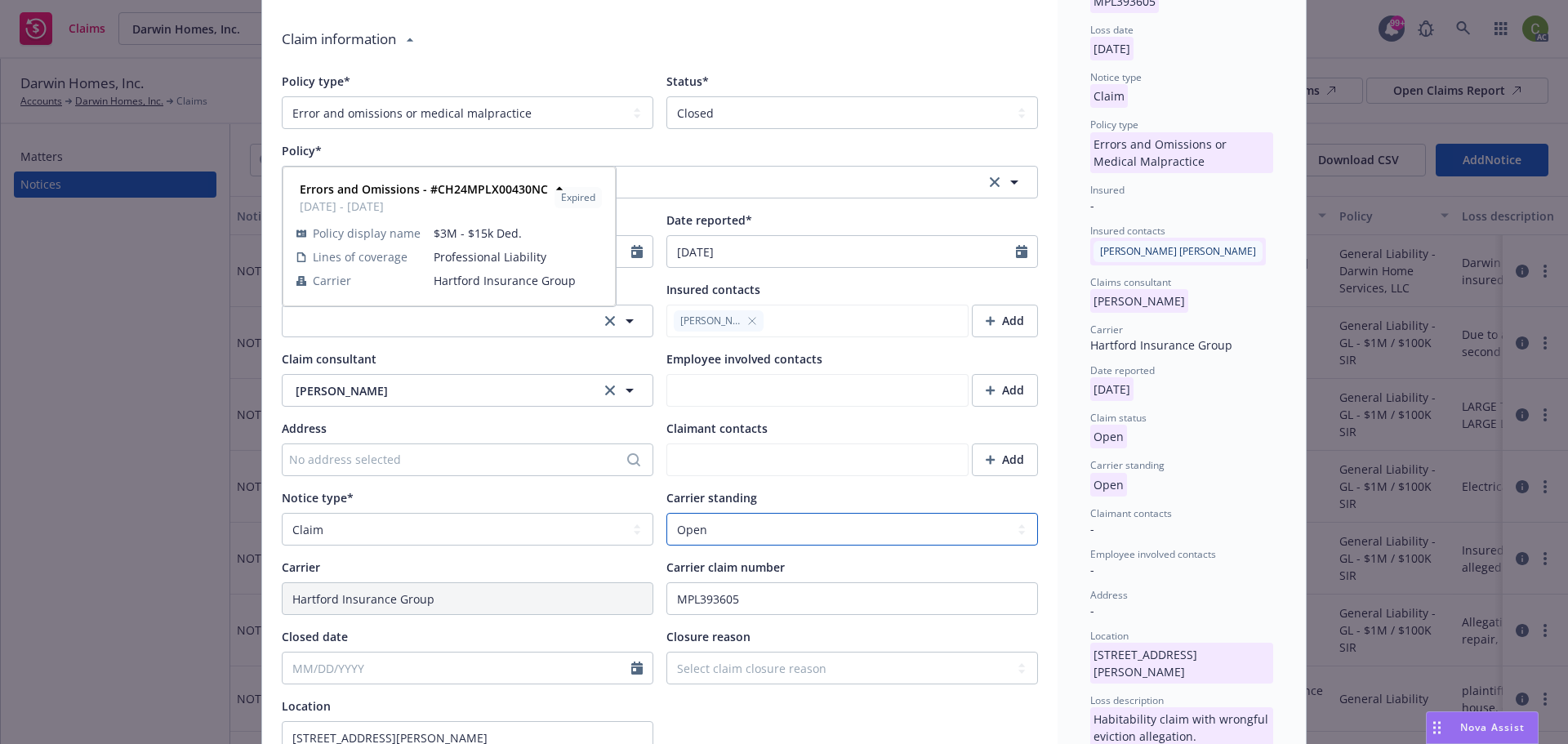
click at [704, 532] on select "Select a carrier standing Closed Not submitted Open Reopened Subrogated Withdra…" at bounding box center [852, 529] width 372 height 33
select select "CLOSED"
click at [666, 513] on select "Select a carrier standing Closed Not submitted Open Reopened Subrogated Withdra…" at bounding box center [852, 529] width 372 height 33
type textarea "x"
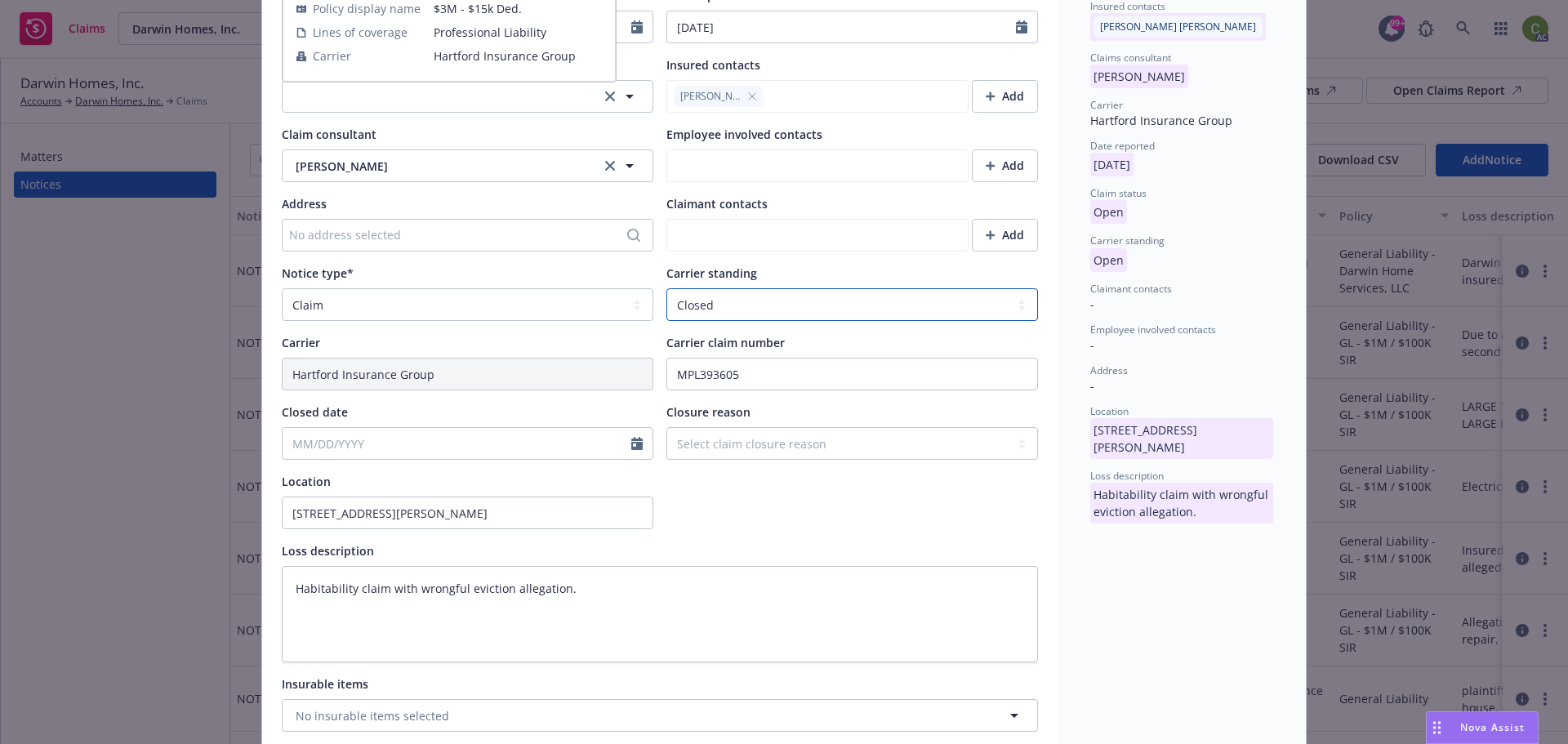
scroll to position [408, 0]
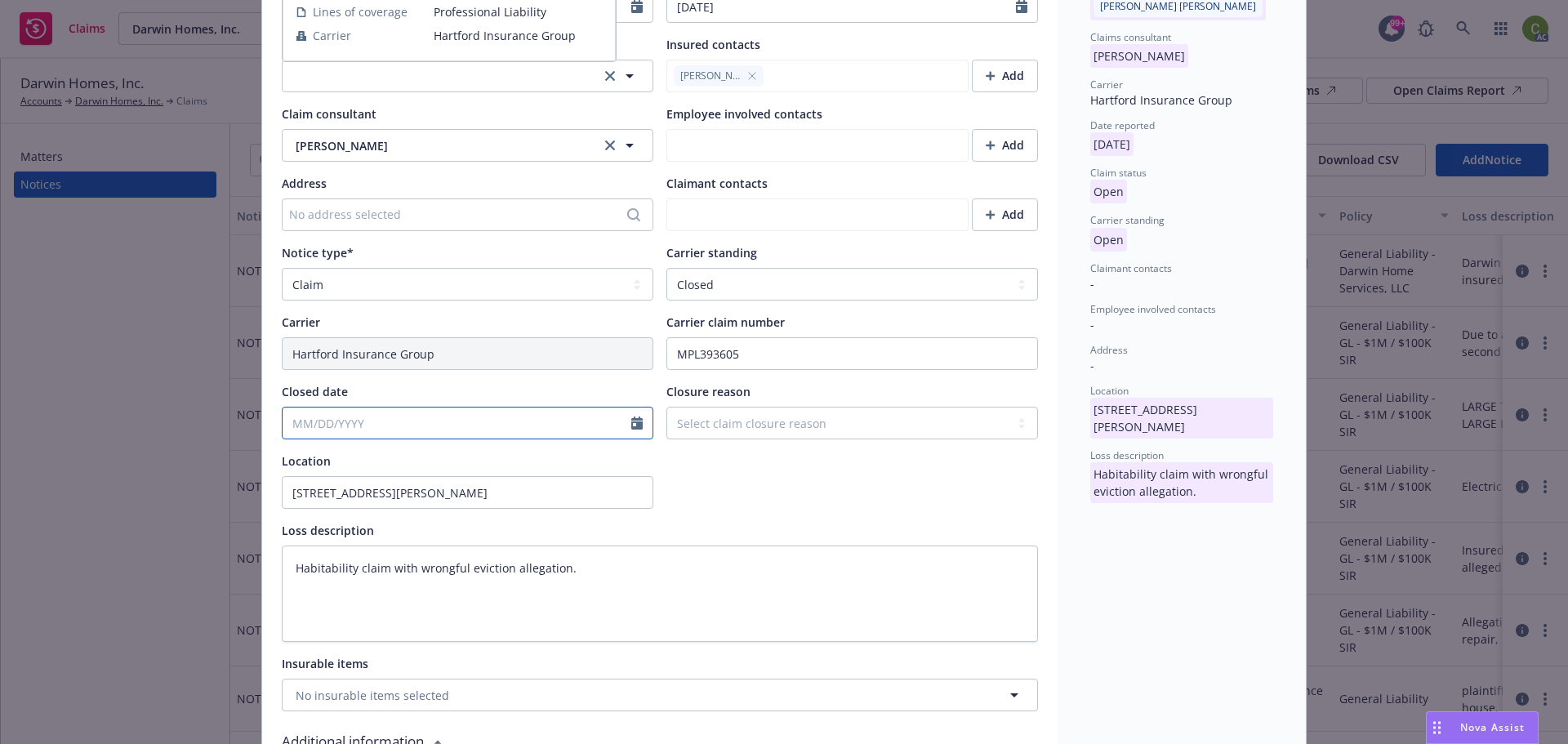
click at [321, 435] on div at bounding box center [468, 423] width 372 height 33
select select "8"
click at [289, 460] on button "button" at bounding box center [294, 462] width 20 height 20
type textarea "x"
select select "7"
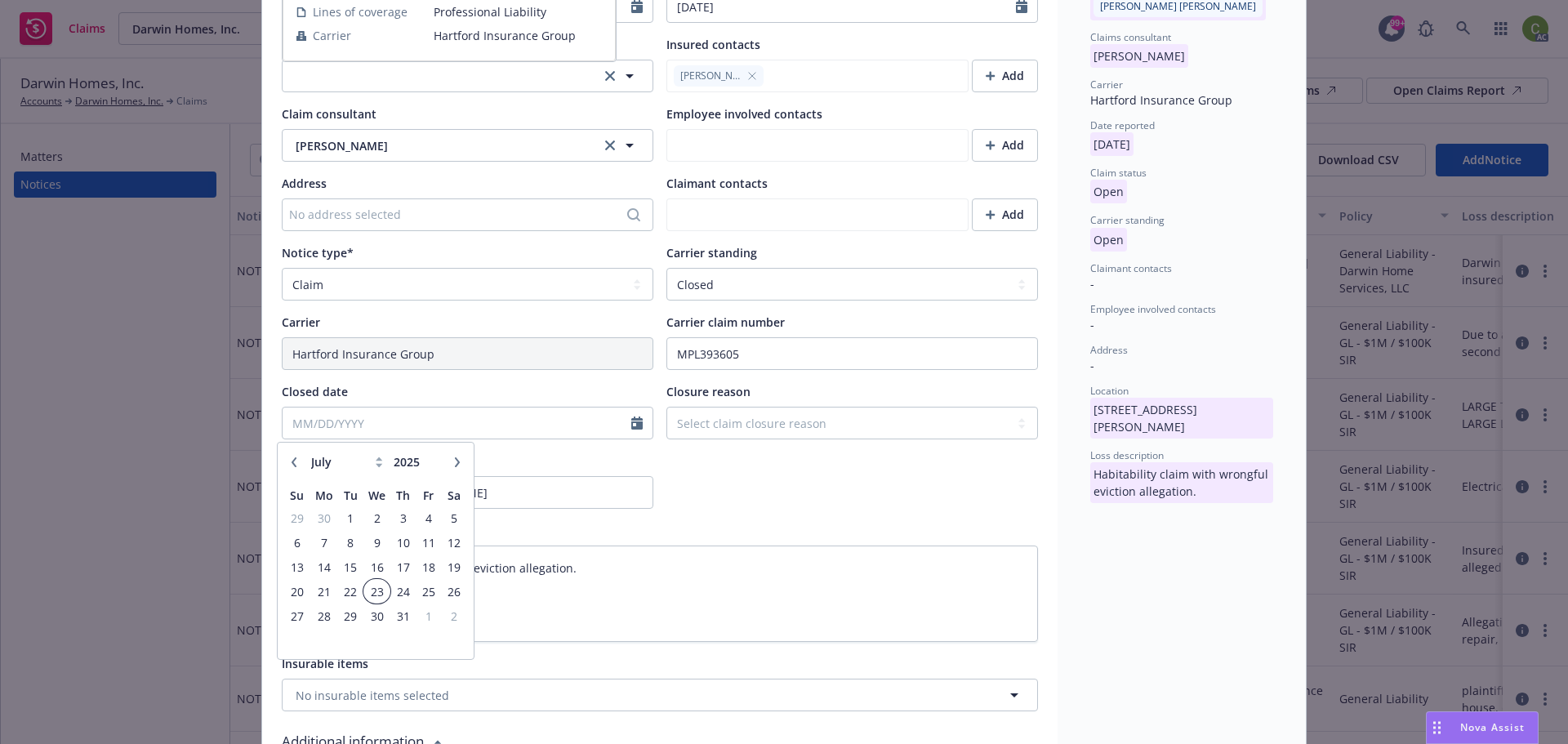
click at [384, 591] on span "23" at bounding box center [377, 591] width 24 height 20
type textarea "x"
type input "[DATE]"
drag, startPoint x: 881, startPoint y: 492, endPoint x: 926, endPoint y: 501, distance: 45.8
click at [884, 491] on div at bounding box center [852, 480] width 372 height 56
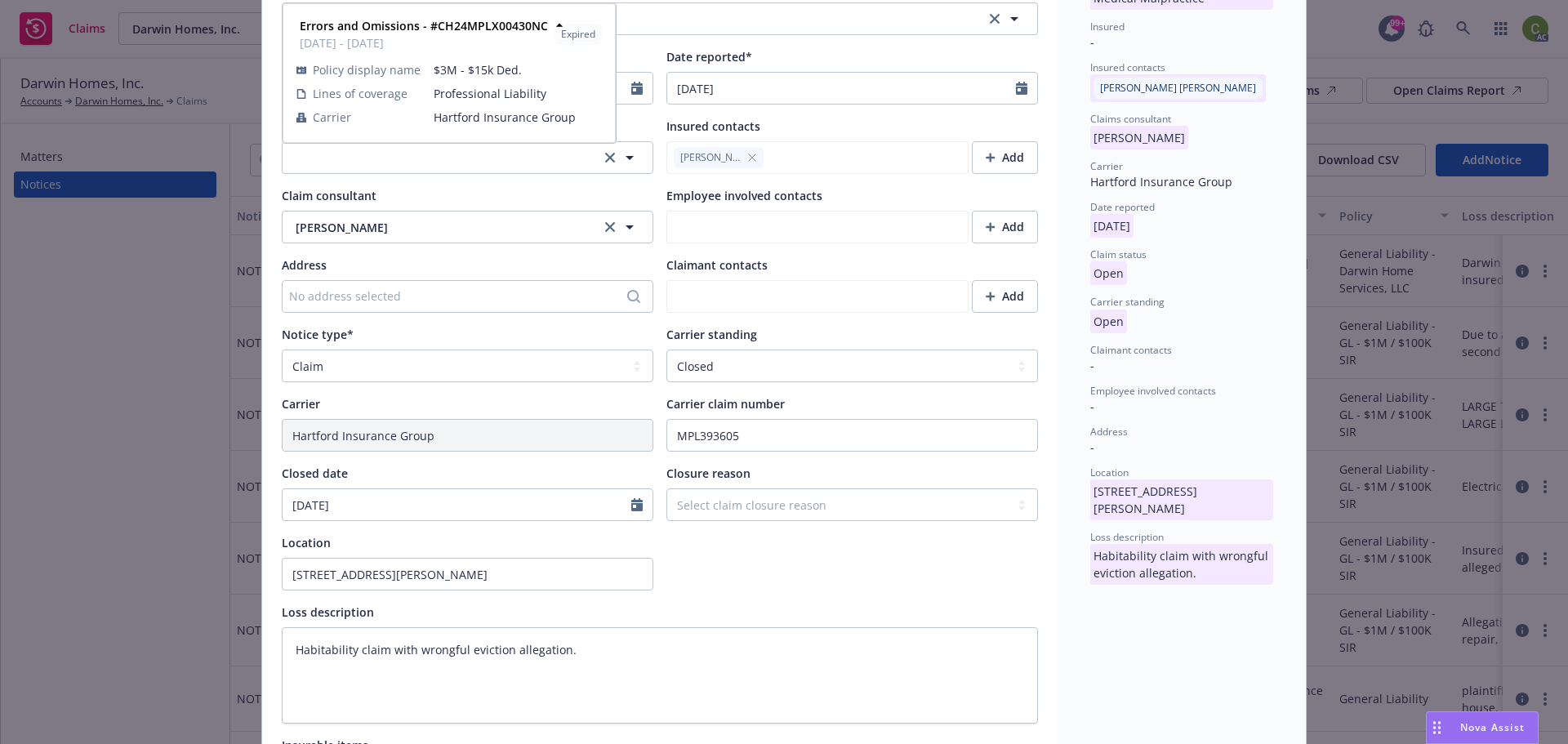
scroll to position [0, 0]
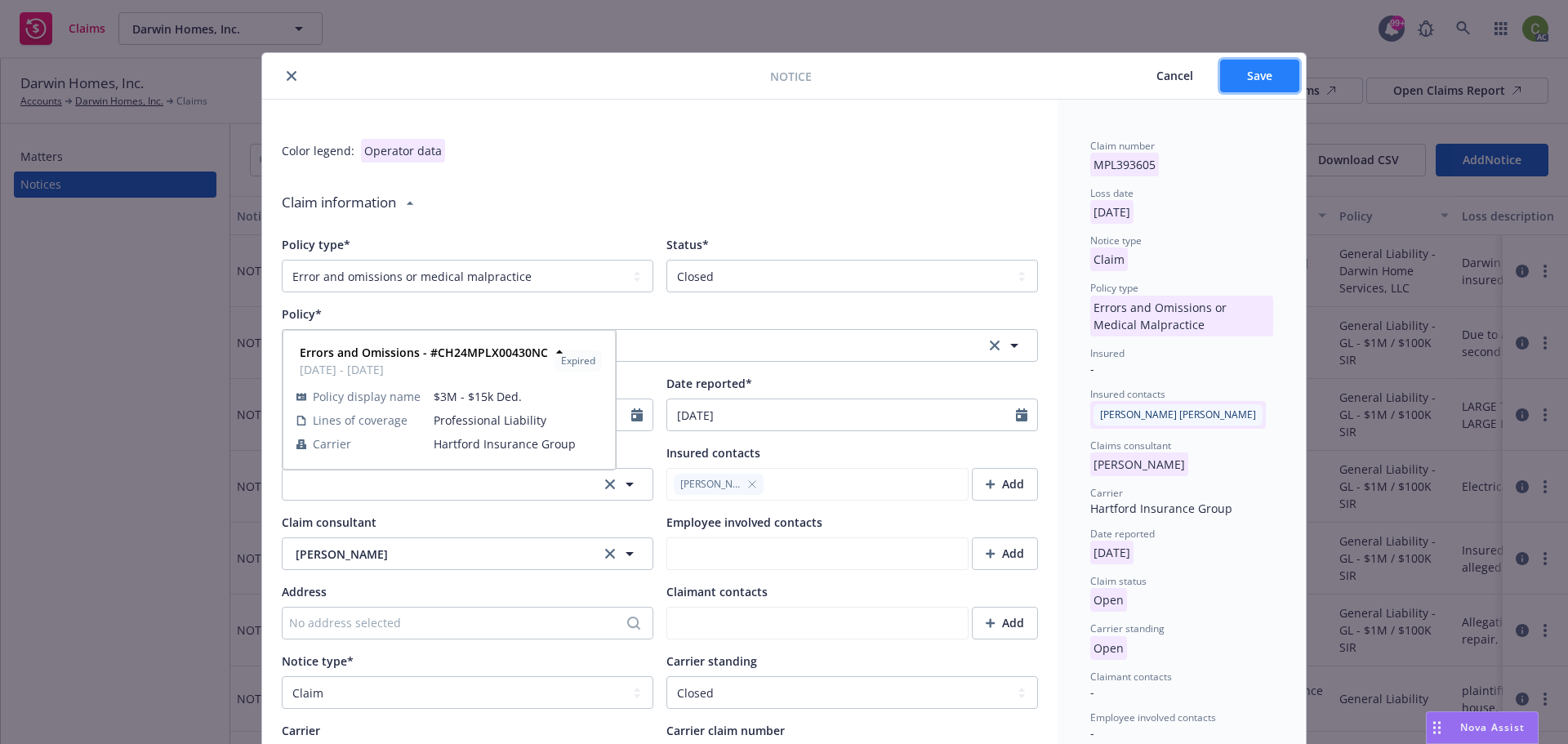
click at [1256, 78] on span "Save" at bounding box center [1259, 76] width 25 height 16
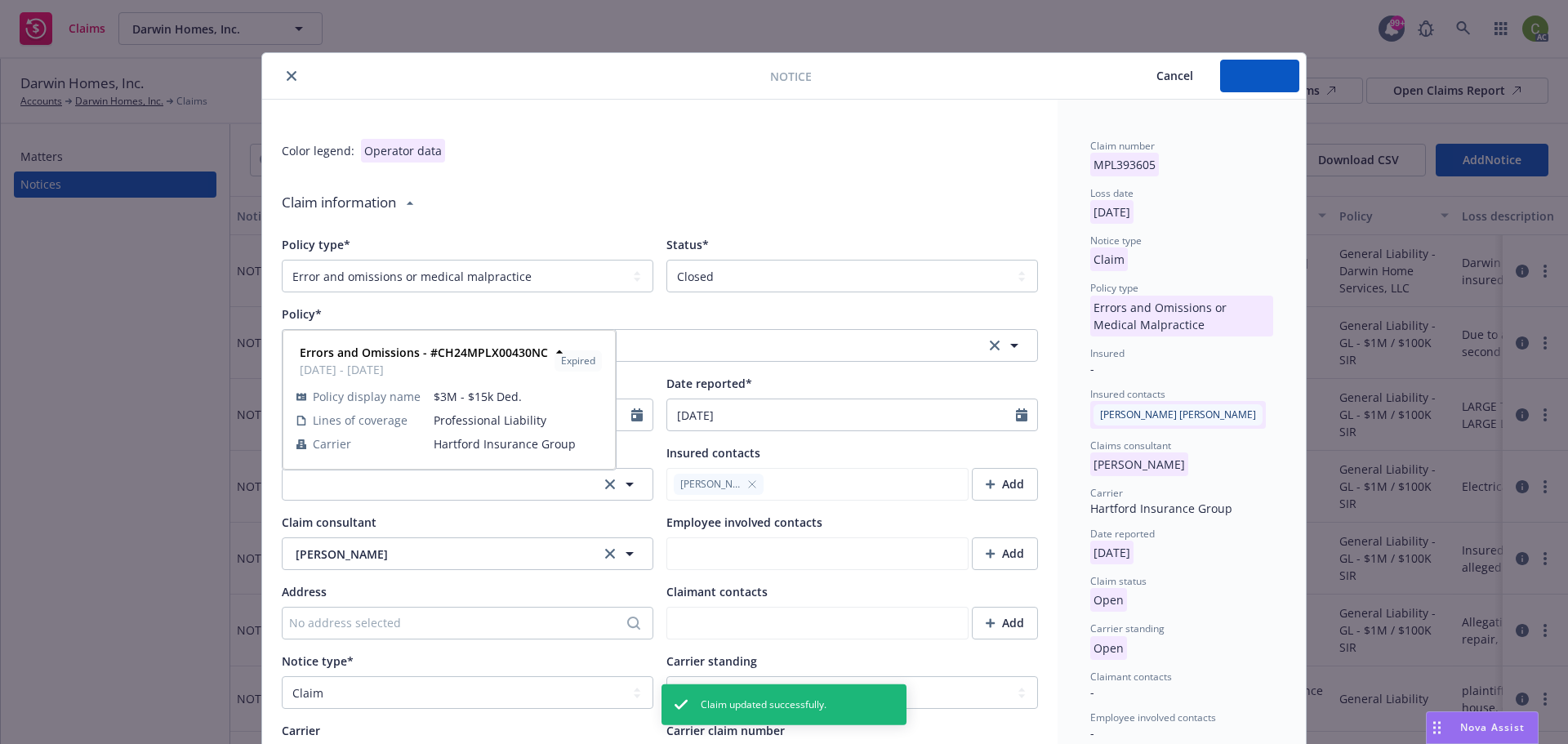
type textarea "x"
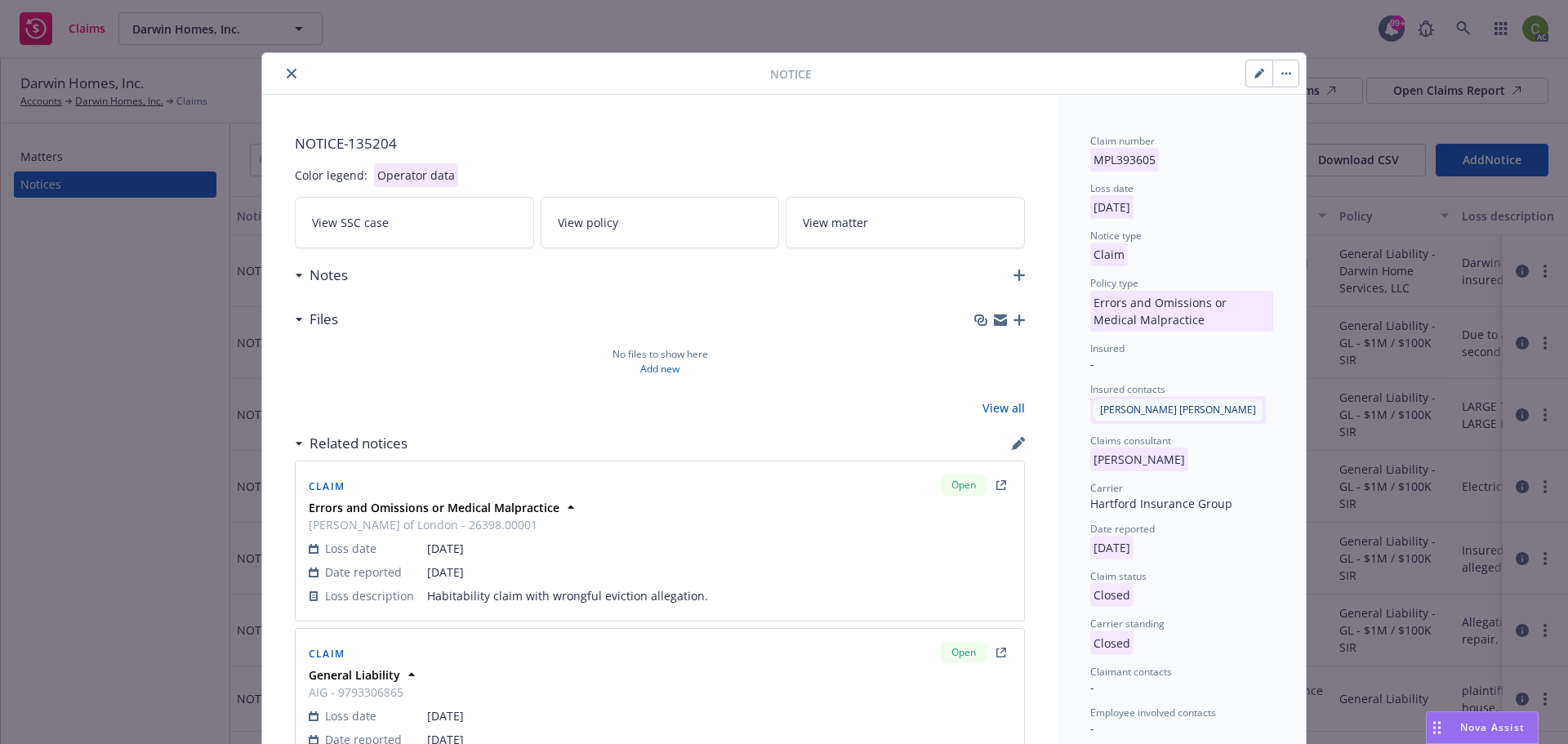
click at [1254, 75] on icon "button" at bounding box center [1258, 74] width 8 height 8
select select "ERROR_AND_OMISSIONS_OR_MEDICAL_MALPRACTICE"
select select "closed"
select select "CLAIM"
select select "CLOSED"
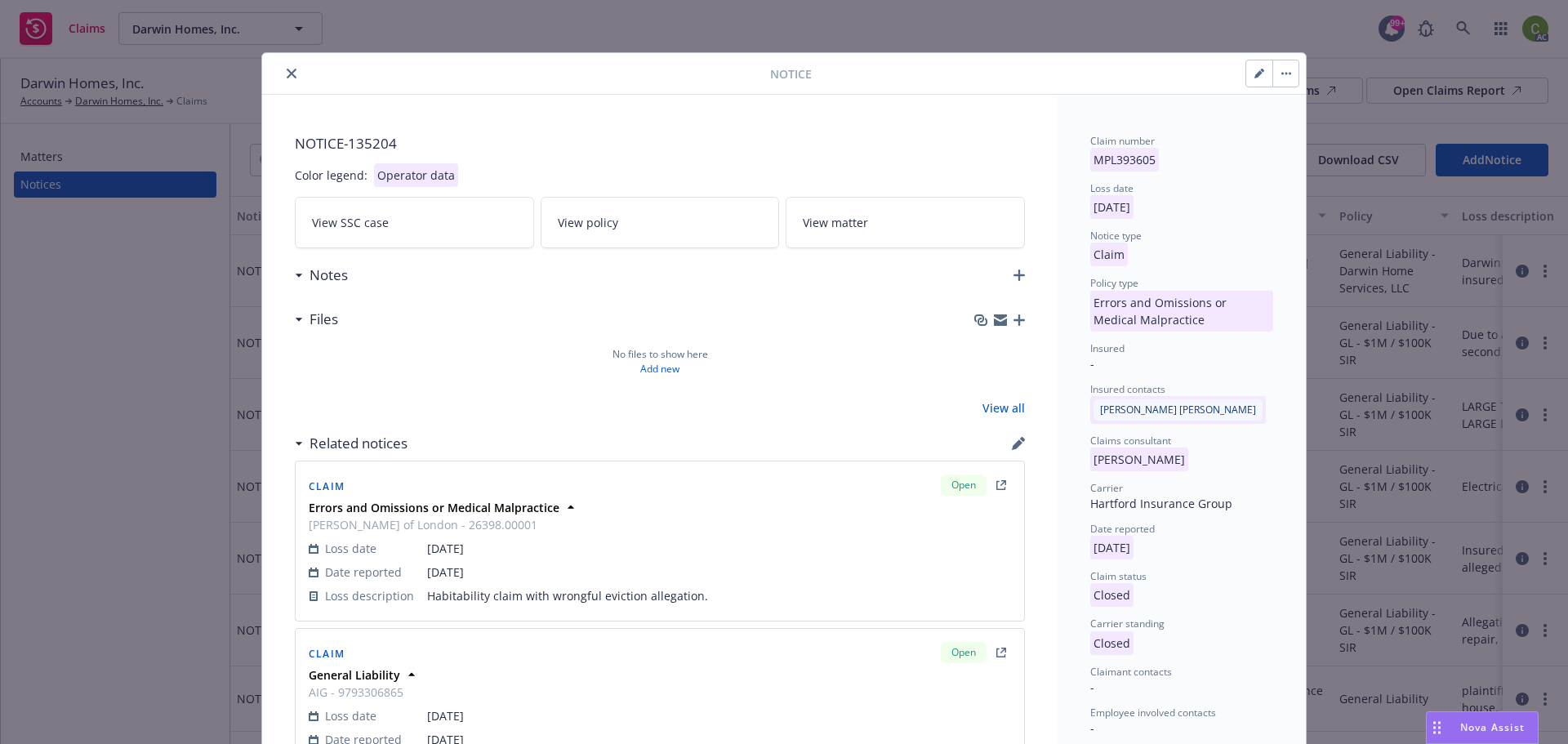
select select "MISC"
select select "OTHER_MISCELLANEOUS_NOC"
select select "GA"
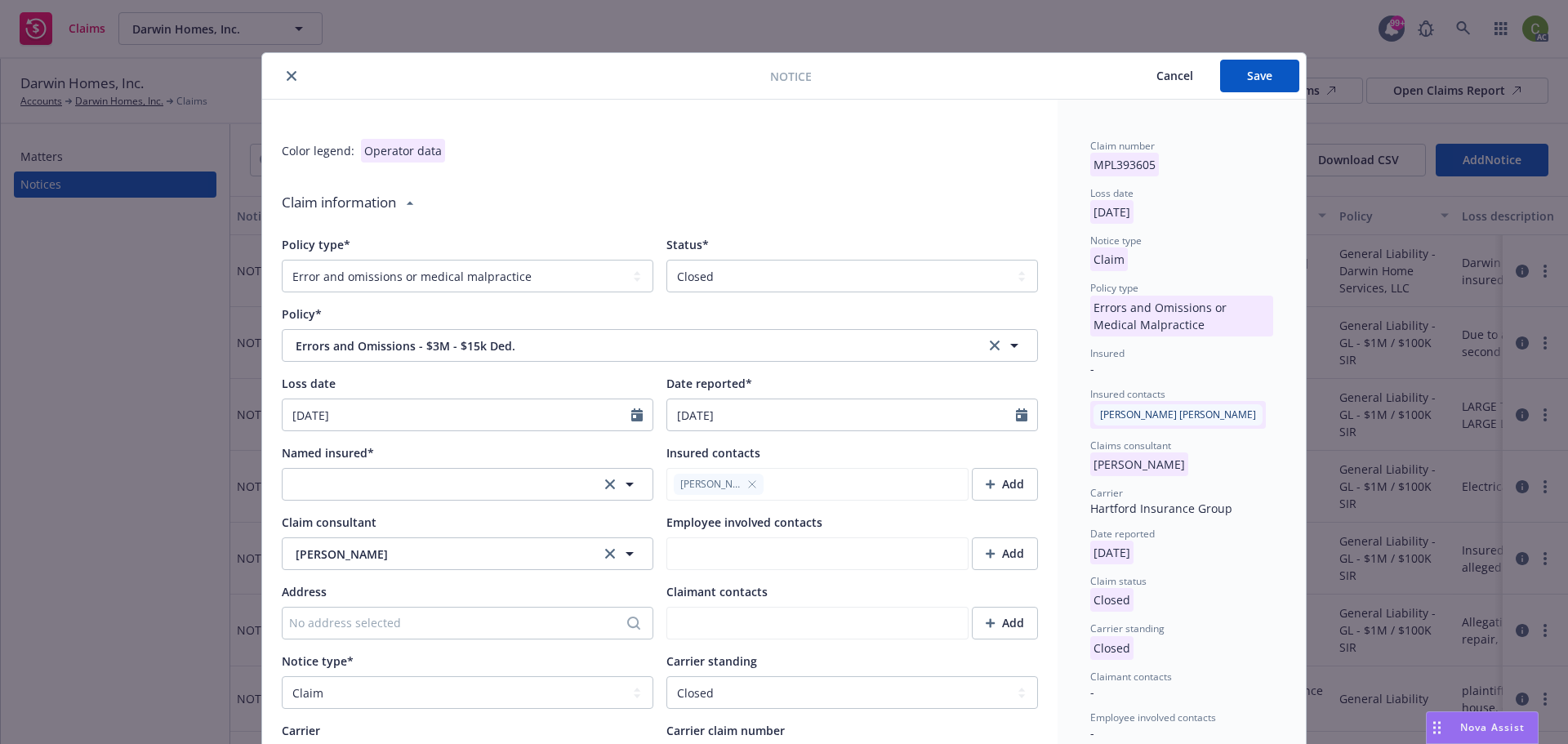
type textarea "x"
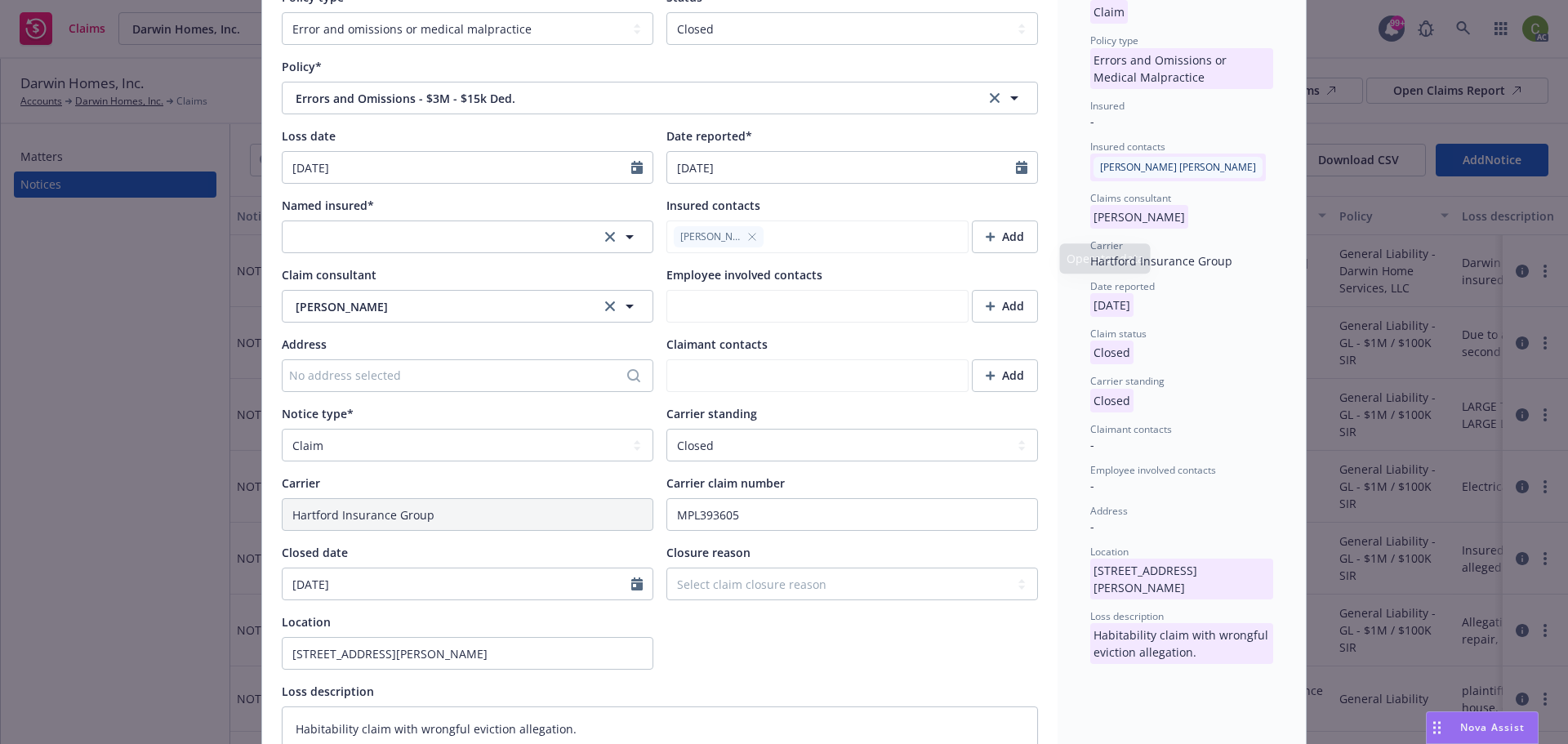
scroll to position [327, 0]
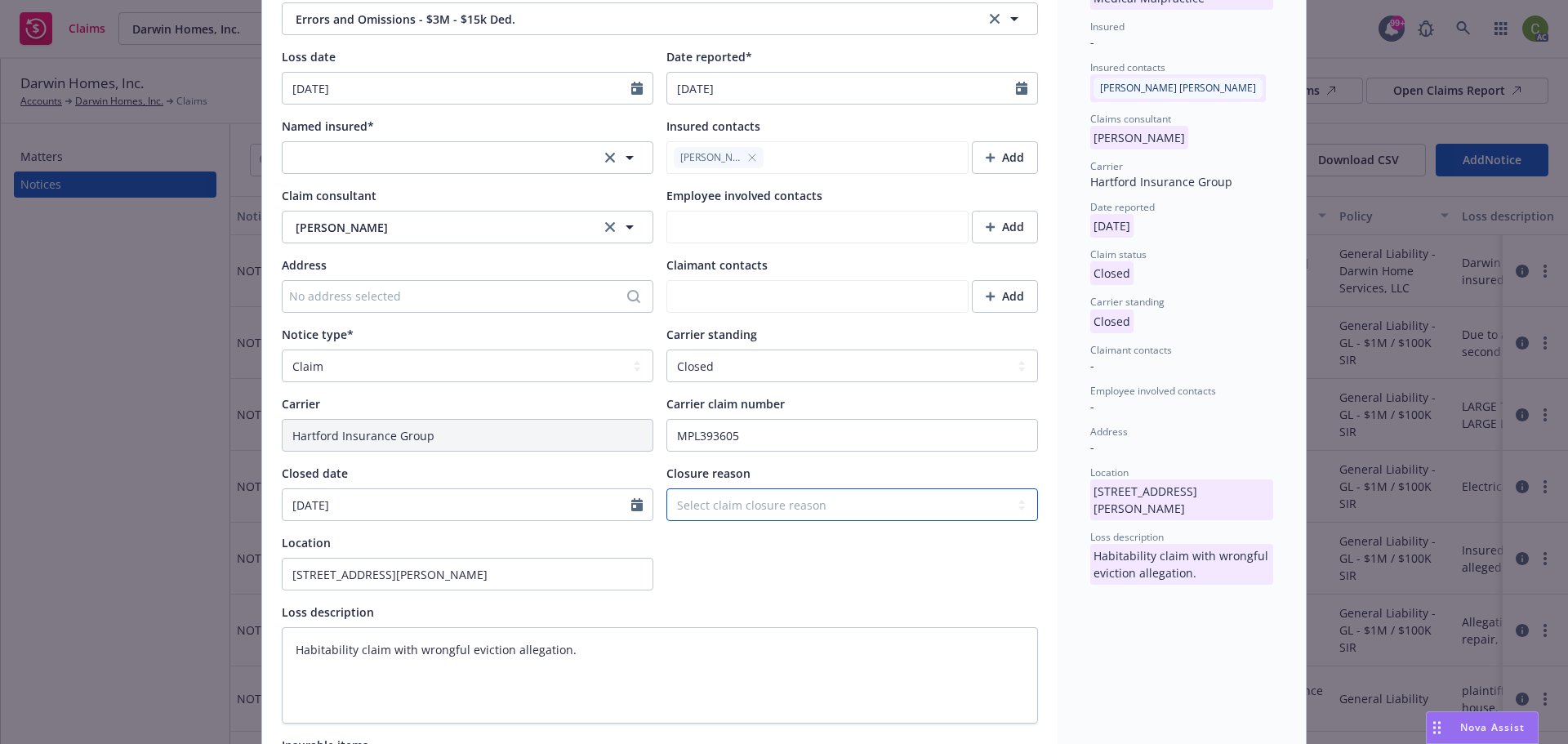
click at [762, 501] on select "Select claim closure reason Administrative closure Closed Closed no liability f…" at bounding box center [852, 504] width 372 height 33
select select "settled"
click at [666, 488] on select "Select claim closure reason Administrative closure Closed Closed no liability f…" at bounding box center [852, 504] width 372 height 33
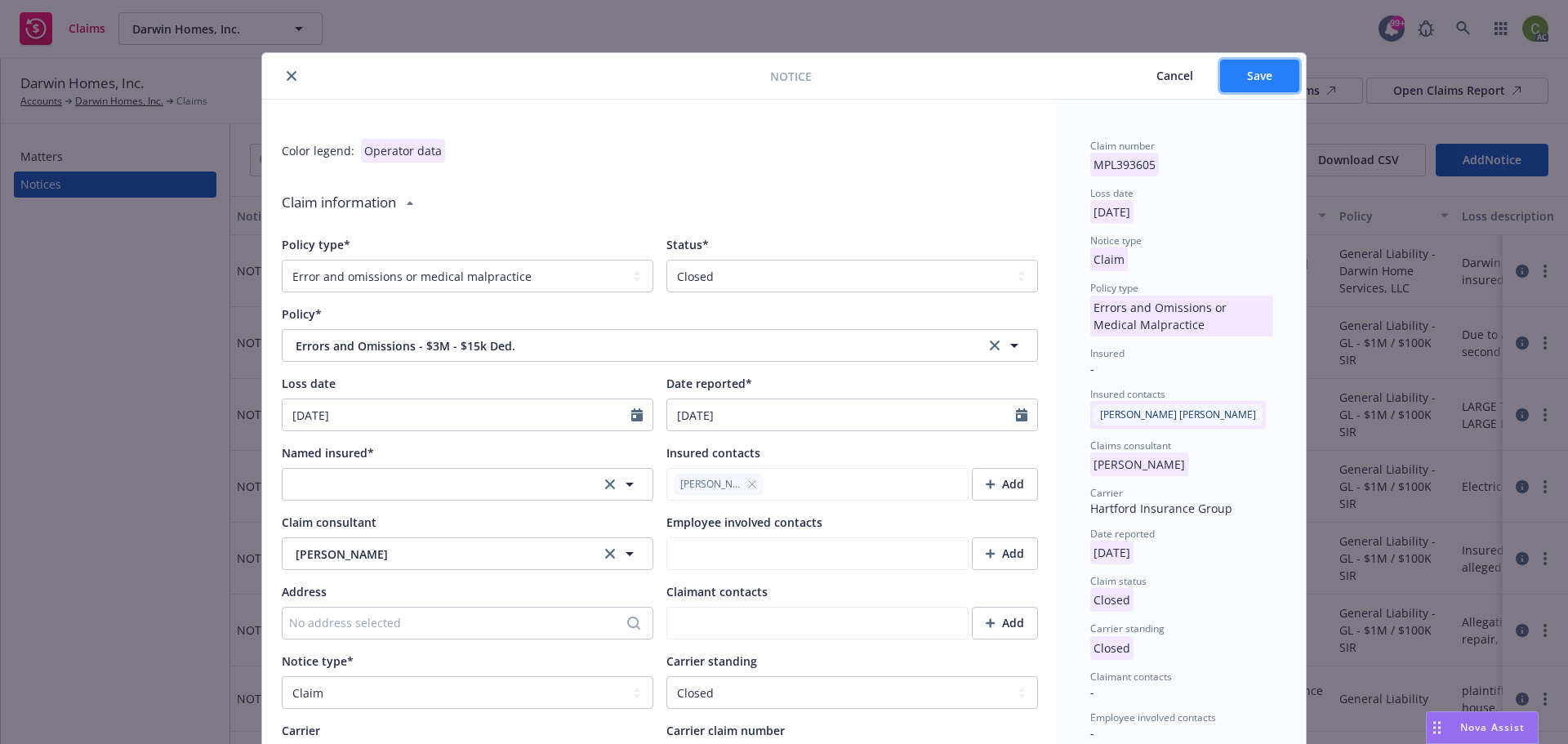
click at [1258, 88] on button "Save" at bounding box center [1259, 76] width 79 height 33
type textarea "x"
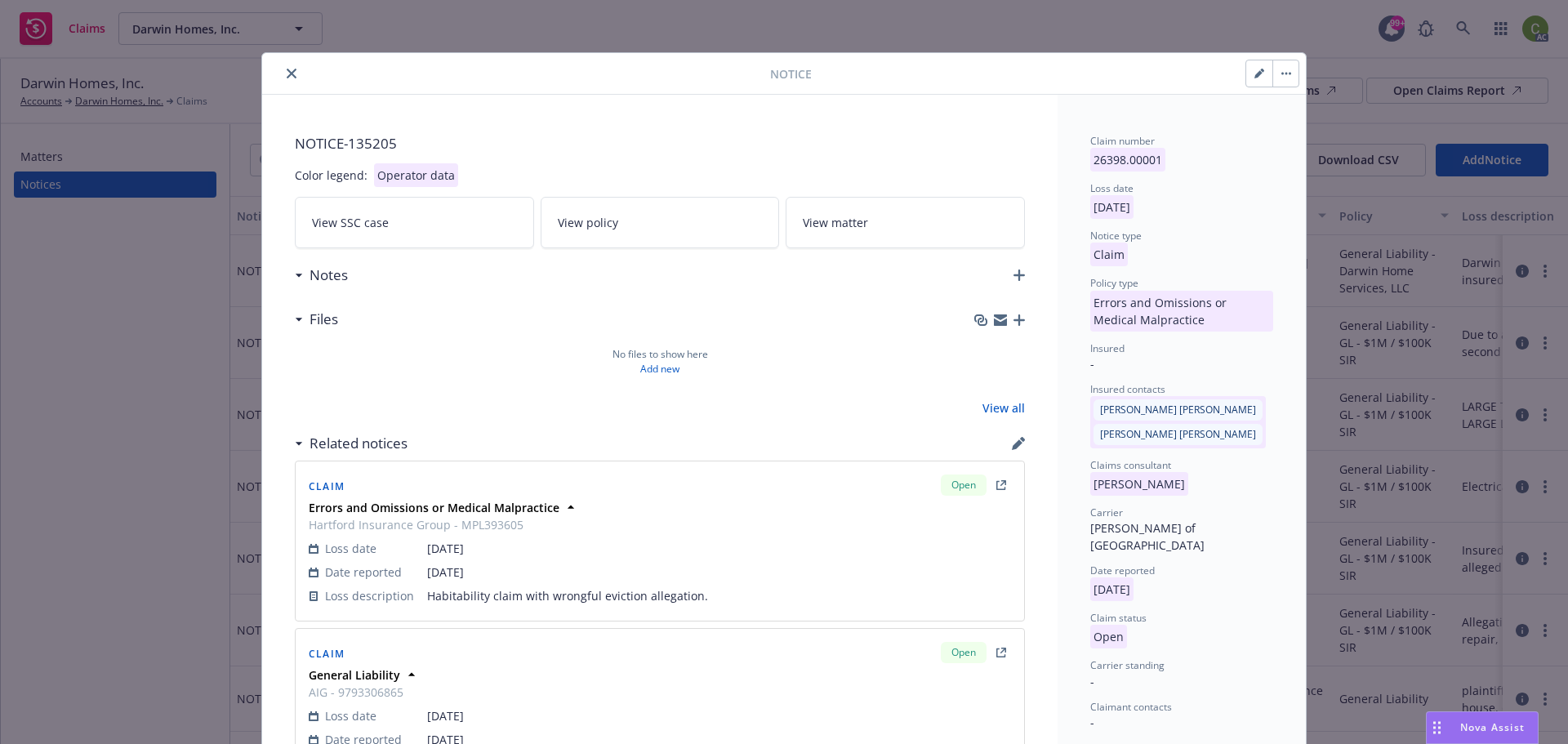
click at [1254, 72] on icon "button" at bounding box center [1259, 74] width 10 height 10
select select "ERROR_AND_OMISSIONS_OR_MEDICAL_MALPRACTICE"
select select "open"
select select "CLAIM"
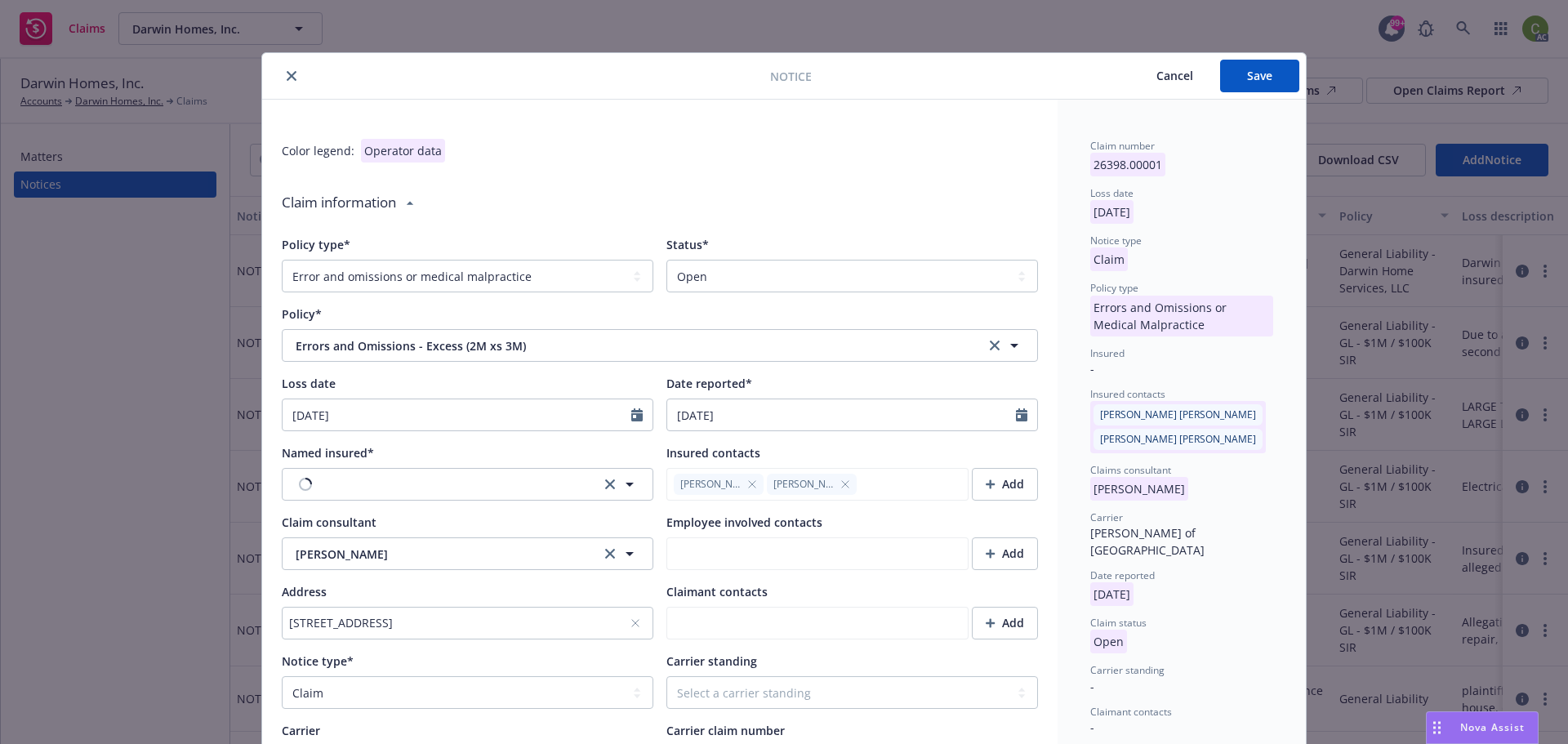
type textarea "x"
click at [876, 283] on select "Select a status Closed Open" at bounding box center [852, 276] width 372 height 33
select select "closed"
click at [666, 260] on select "Select a status Closed Open" at bounding box center [852, 276] width 372 height 33
type textarea "x"
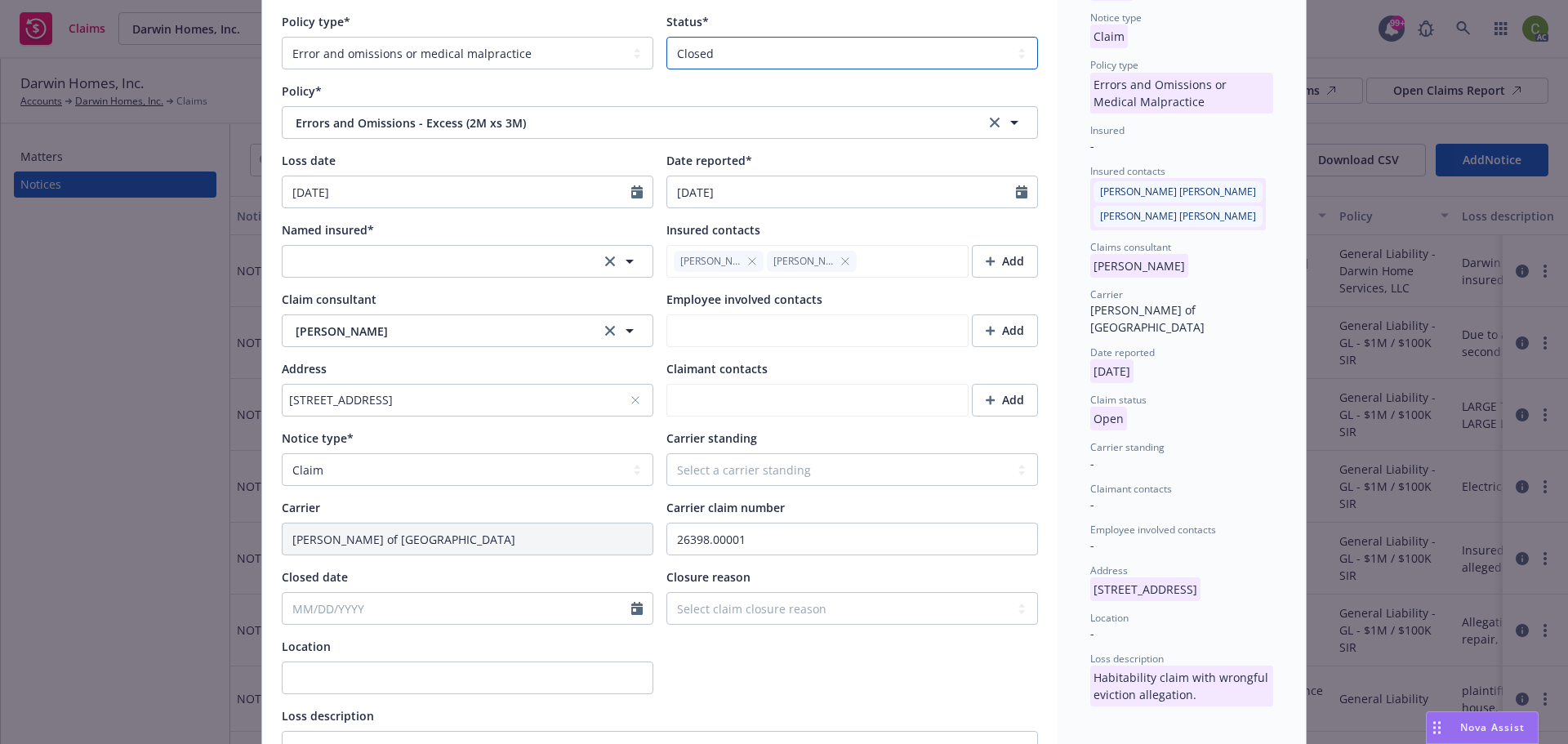
scroll to position [245, 0]
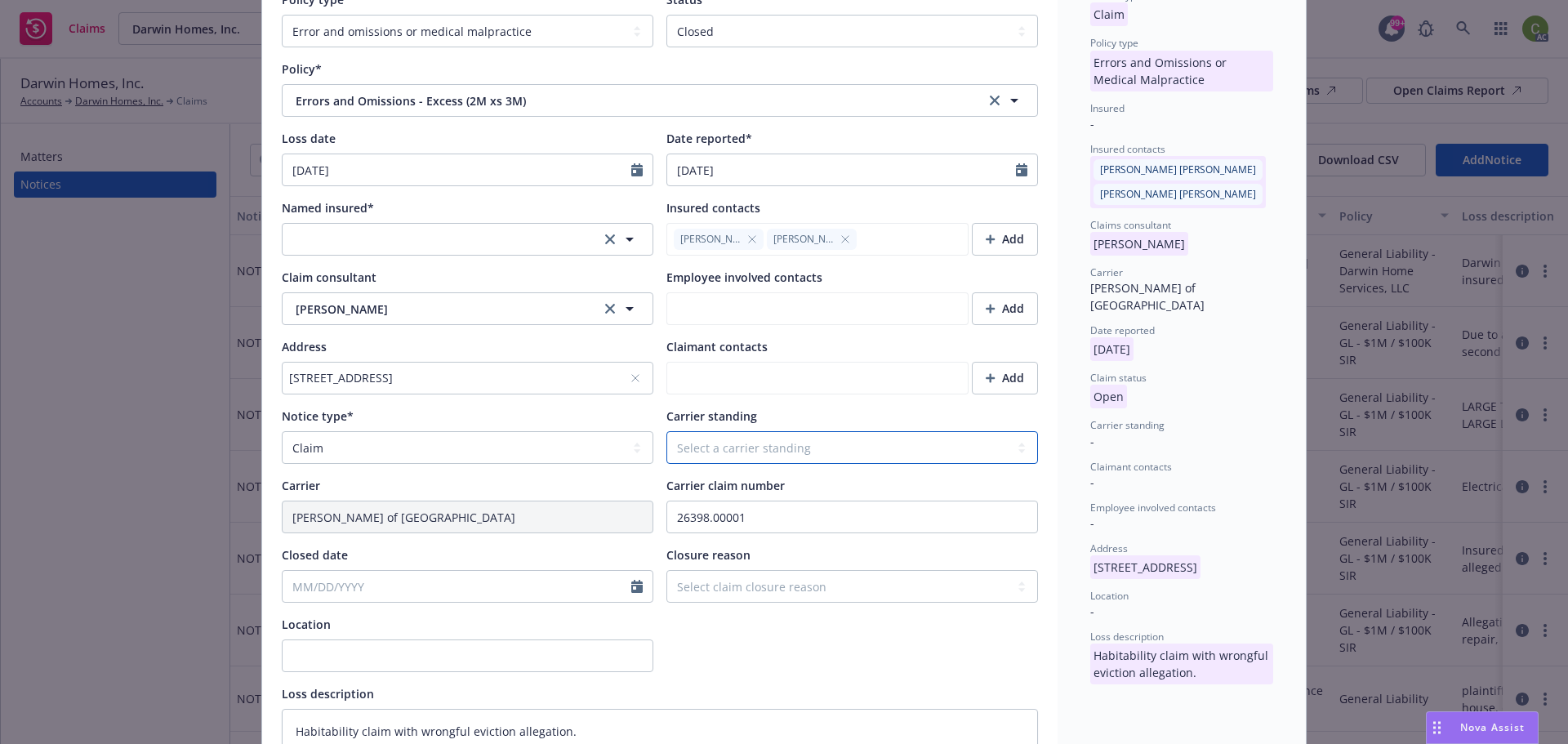
click at [795, 434] on select "Select a carrier standing Closed Not submitted Open Reopened Subrogated Withdra…" at bounding box center [852, 447] width 372 height 33
select select "CLOSED"
click at [666, 431] on select "Select a carrier standing Closed Not submitted Open Reopened Subrogated Withdra…" at bounding box center [852, 447] width 372 height 33
type textarea "x"
click at [811, 590] on select "Select claim closure reason Administrative closure Closed Closed no liability f…" at bounding box center [852, 586] width 372 height 33
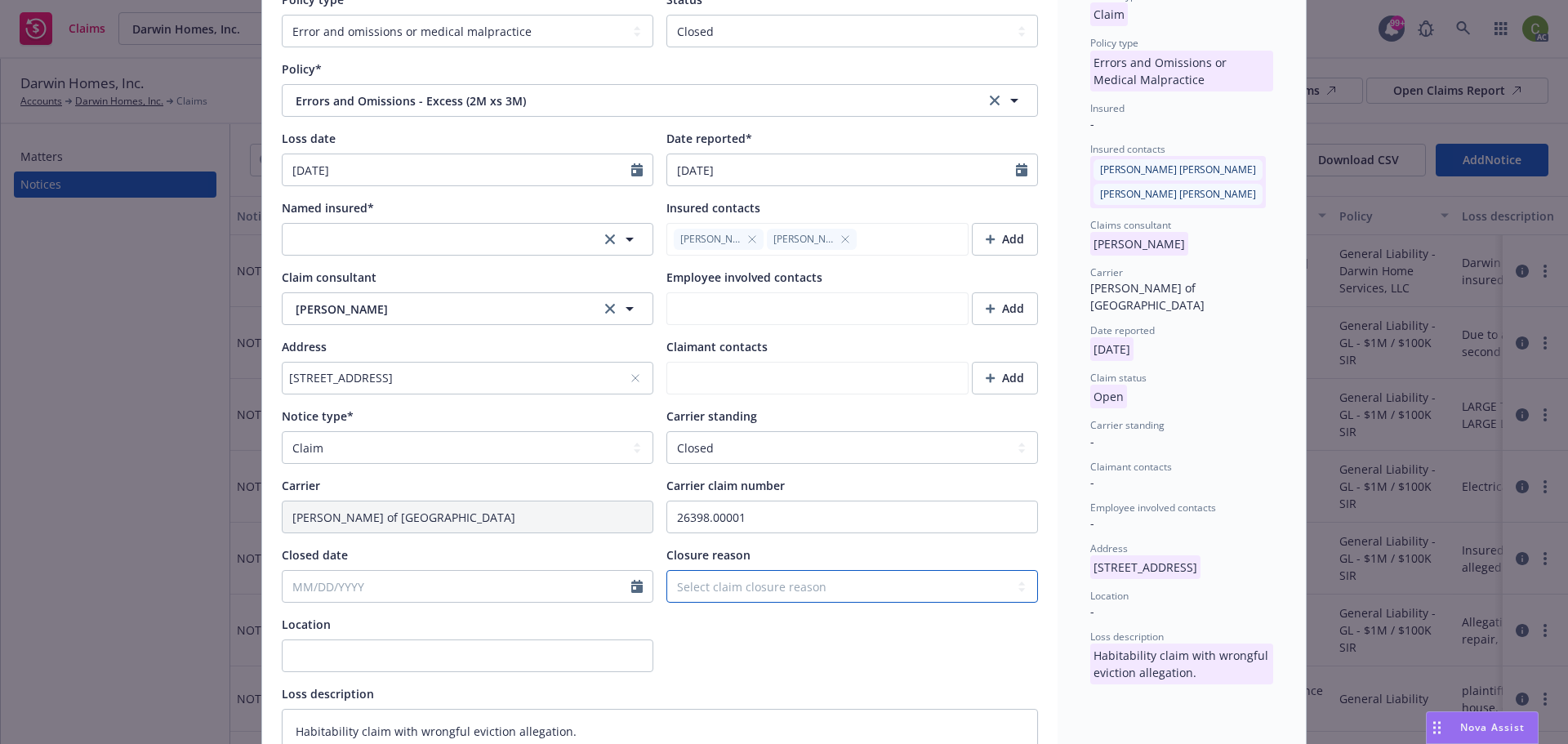
select select "settled"
click at [666, 570] on select "Select claim closure reason Administrative closure Closed Closed no liability f…" at bounding box center [852, 586] width 372 height 33
type textarea "x"
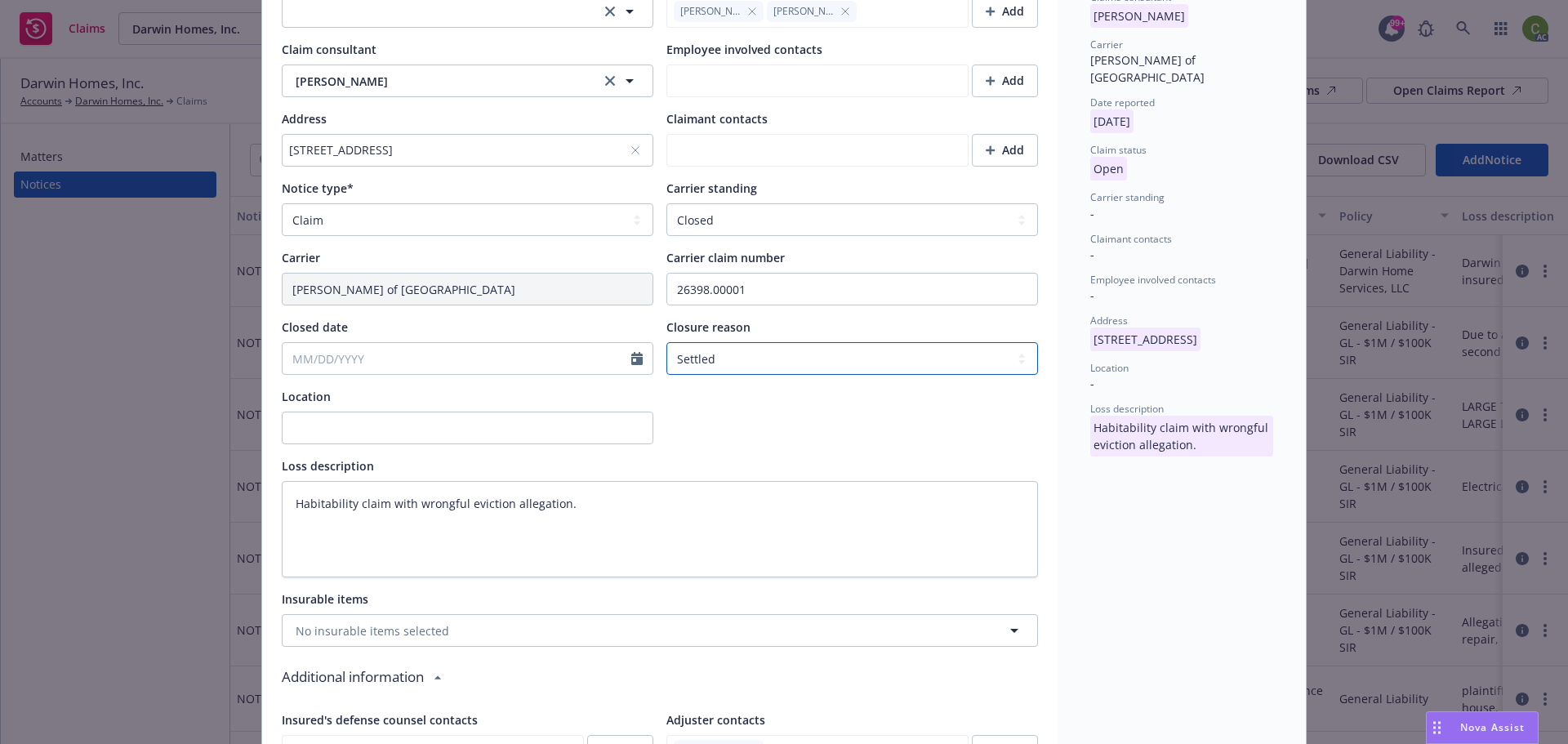
scroll to position [490, 0]
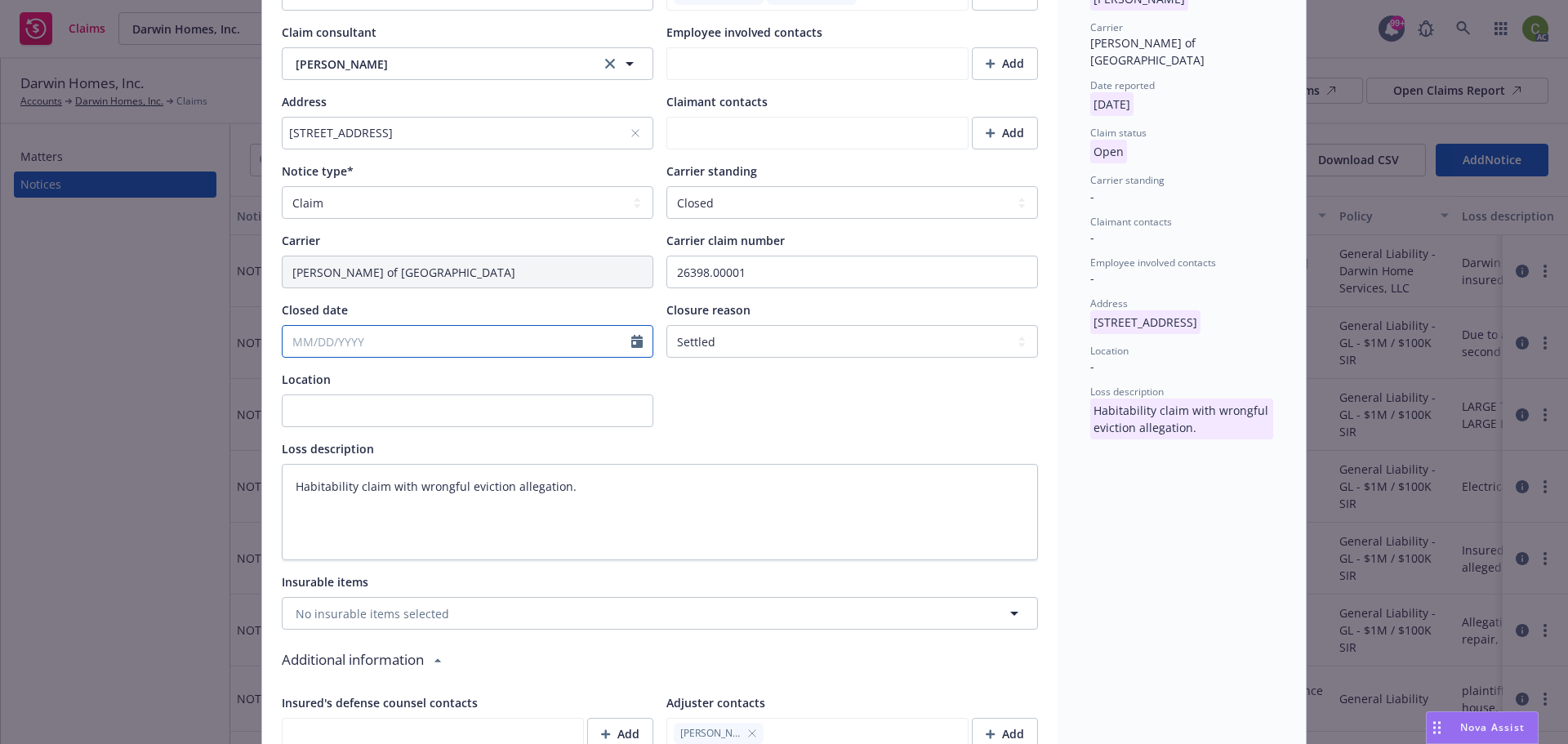
click at [366, 350] on input "Closed date" at bounding box center [457, 341] width 349 height 31
select select "8"
click at [296, 391] on div "January February March April May June July August September October November [D…" at bounding box center [375, 379] width 183 height 25
type textarea "x"
click at [298, 381] on icon "button" at bounding box center [294, 381] width 10 height 10
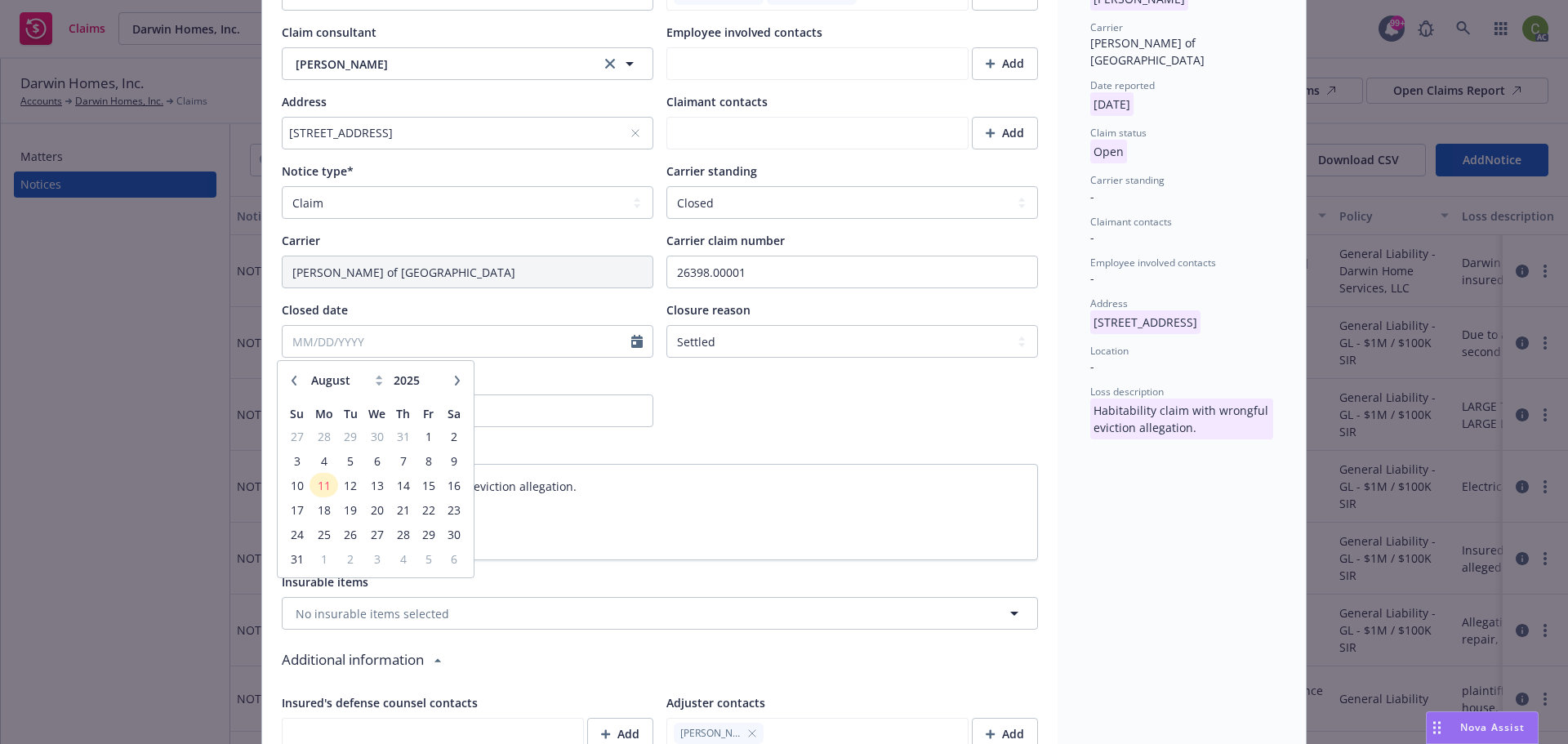
select select "7"
click at [370, 514] on span "23" at bounding box center [377, 510] width 24 height 20
type textarea "x"
type input "[DATE]"
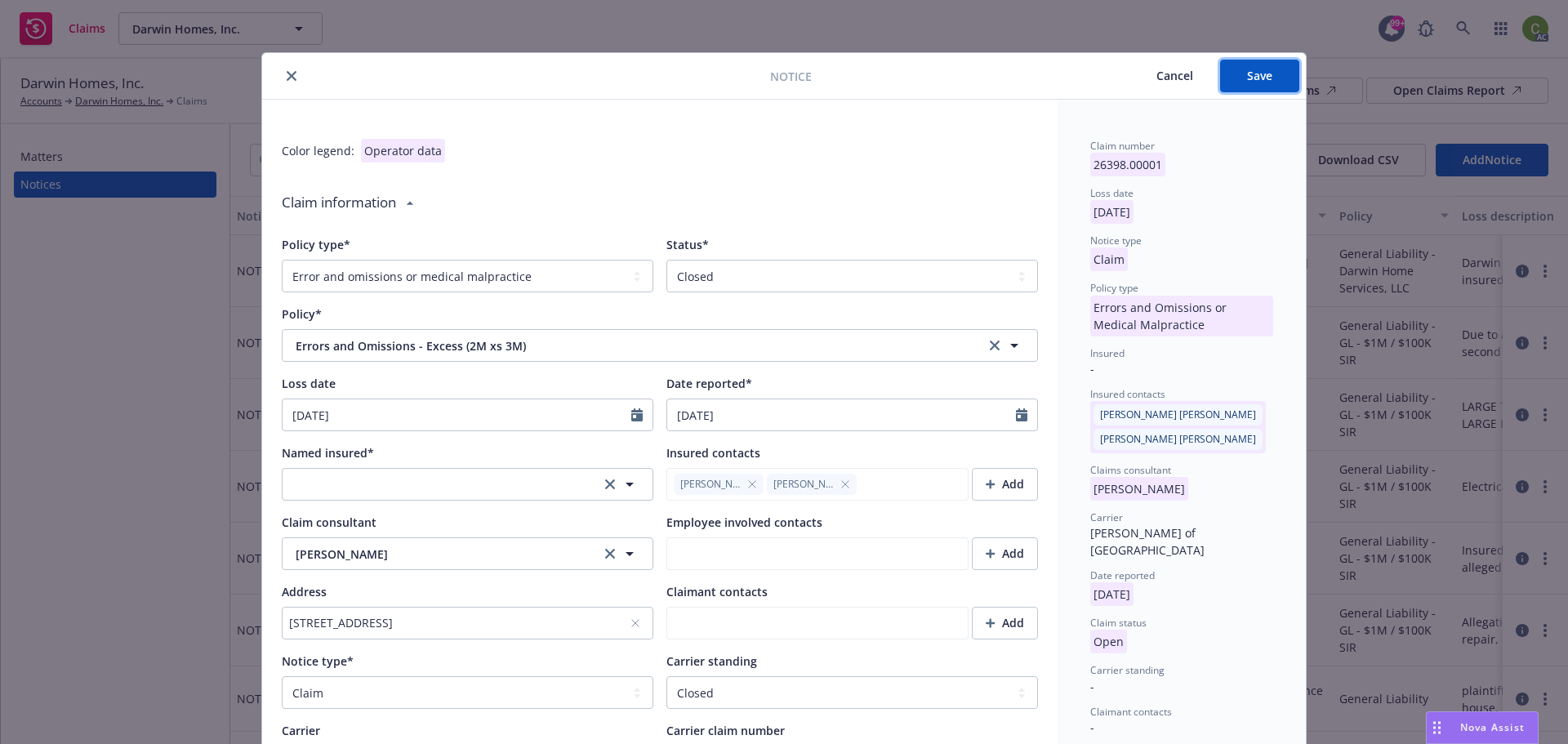
click at [1233, 74] on button "Save" at bounding box center [1259, 76] width 79 height 33
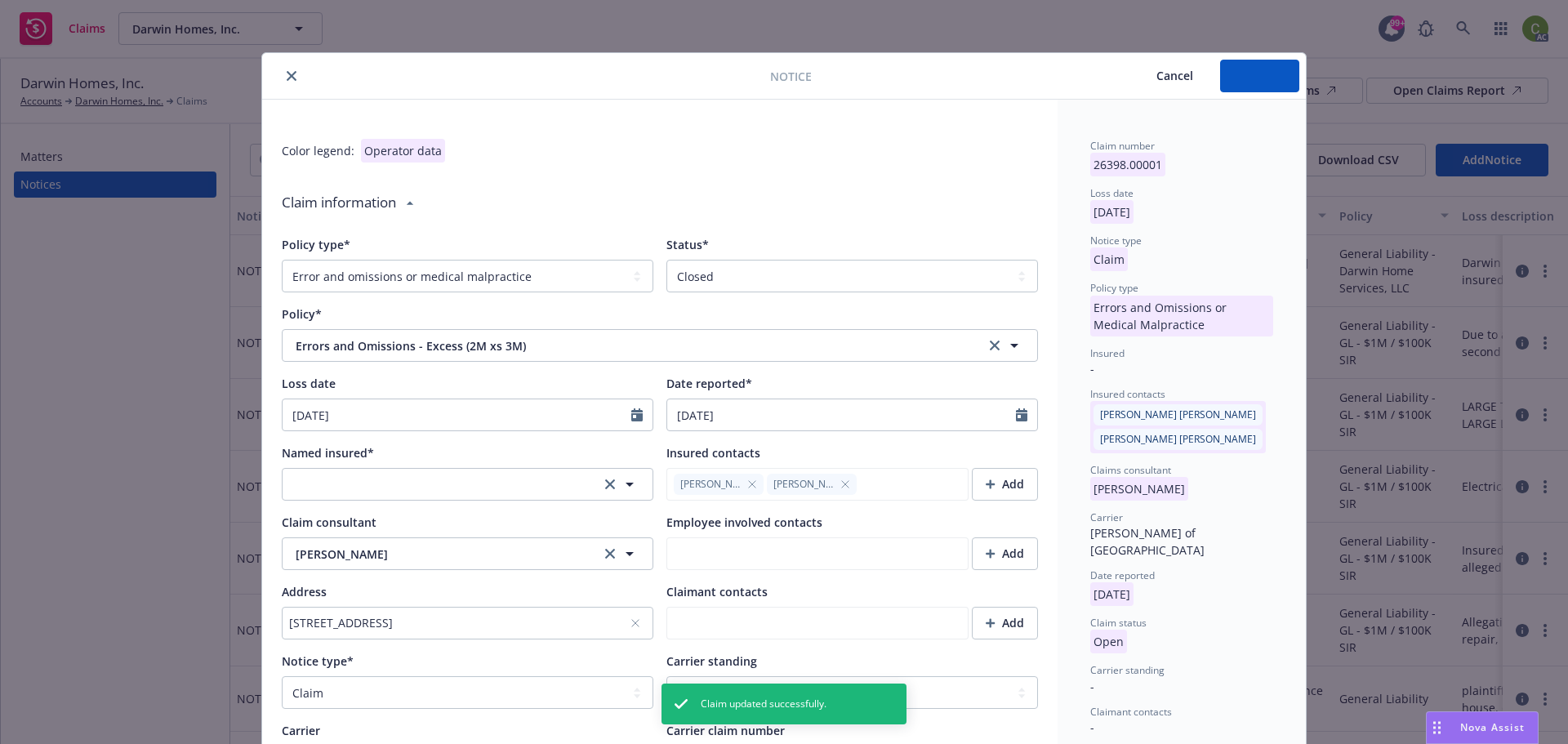
type textarea "x"
